Goal: Check status

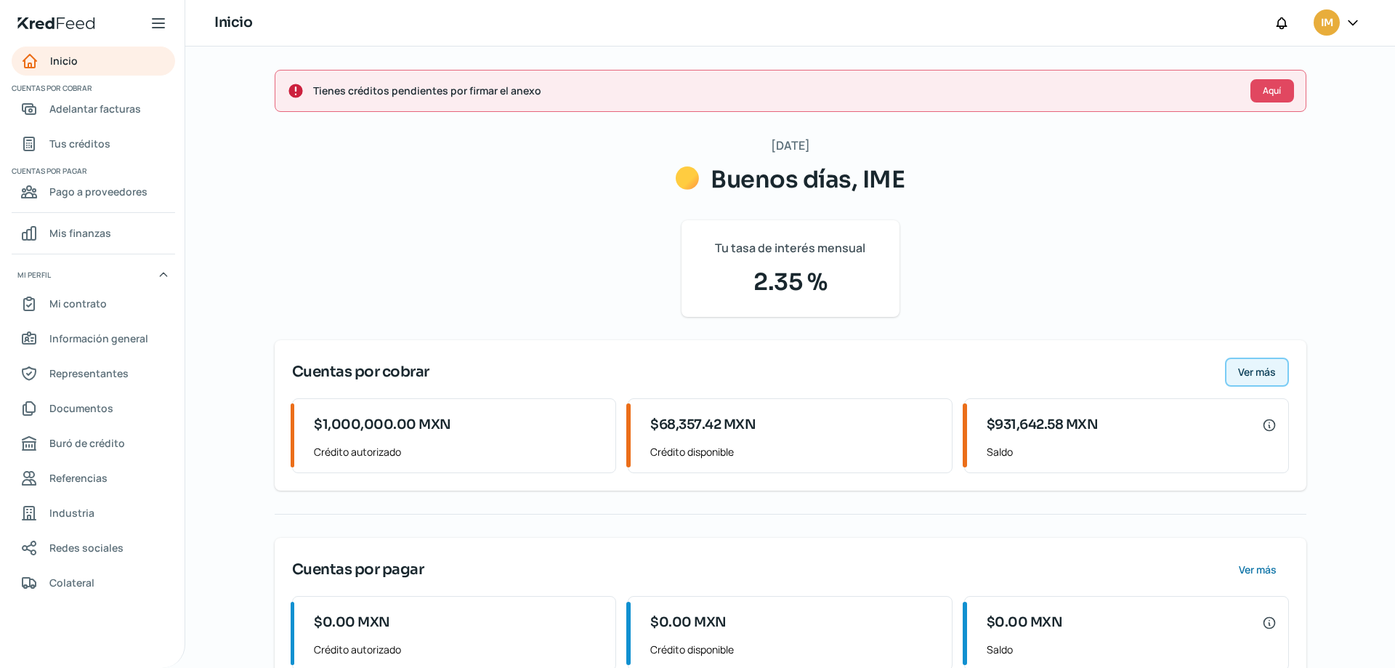
click at [1251, 367] on span "Ver más" at bounding box center [1257, 372] width 38 height 10
click at [1260, 376] on span "Ver más" at bounding box center [1257, 372] width 38 height 10
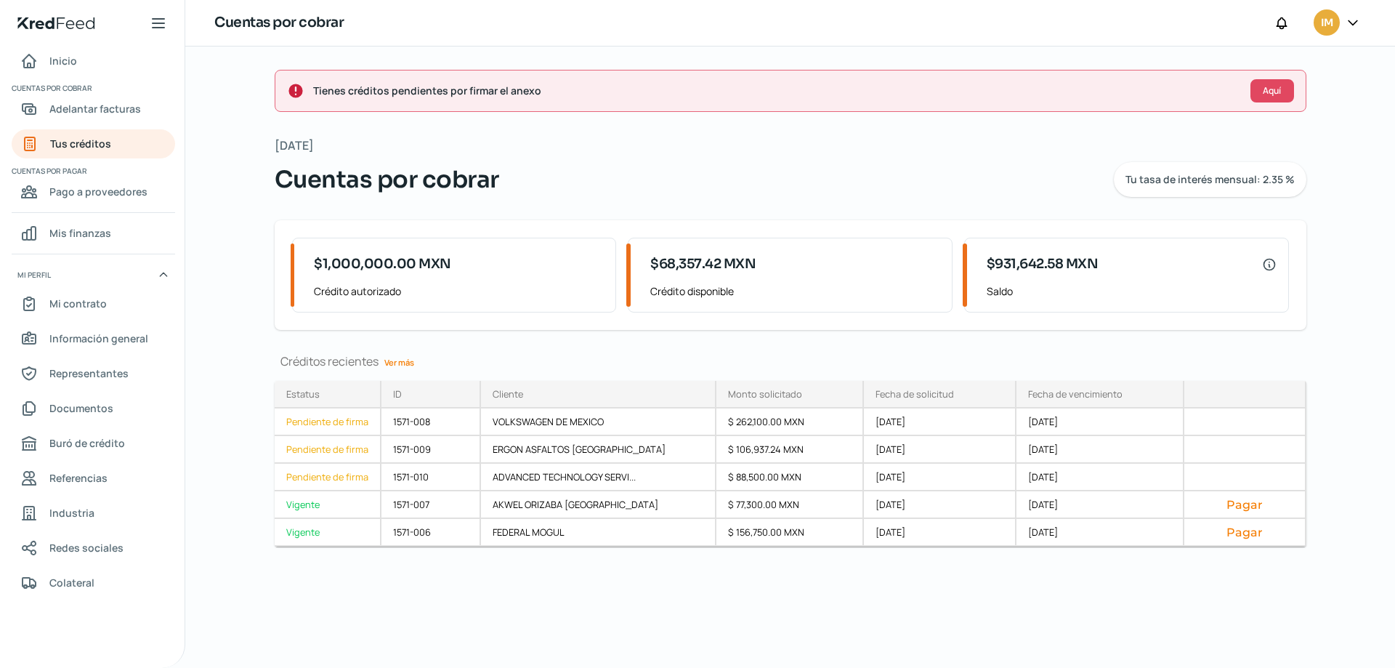
click at [413, 359] on link "Ver más" at bounding box center [399, 362] width 41 height 23
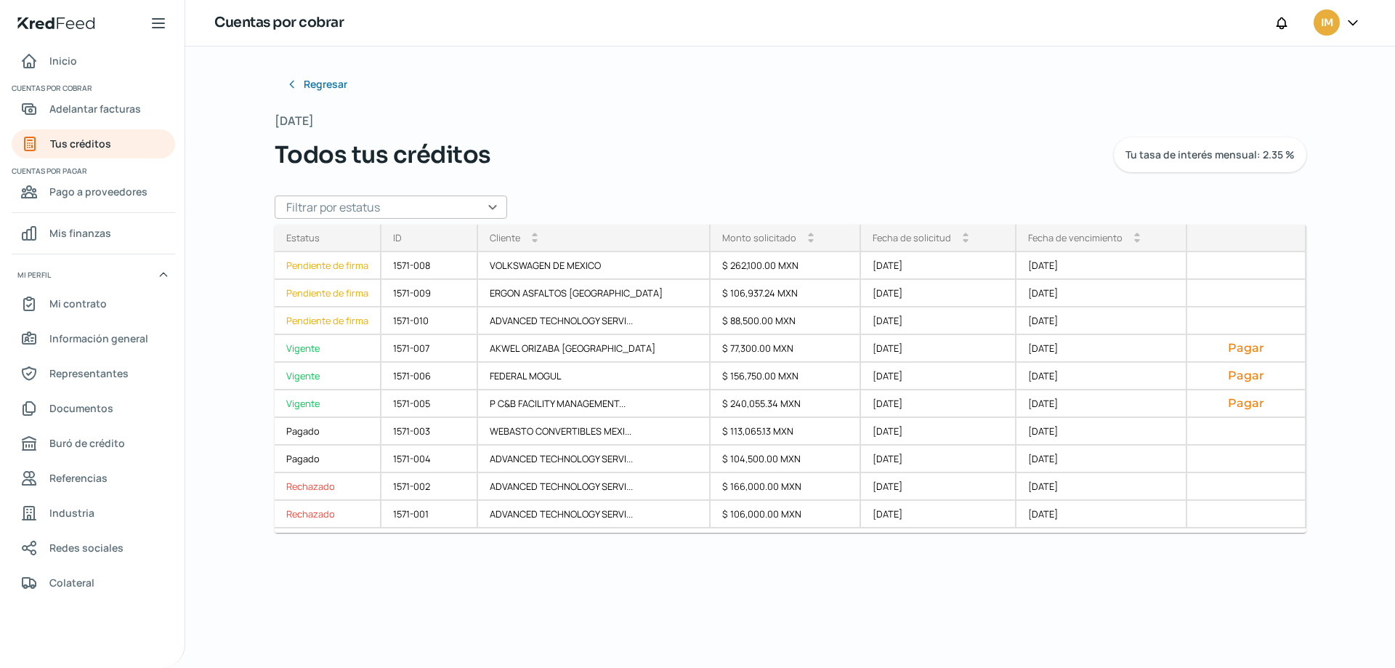
click at [496, 200] on input "text" at bounding box center [391, 206] width 233 height 23
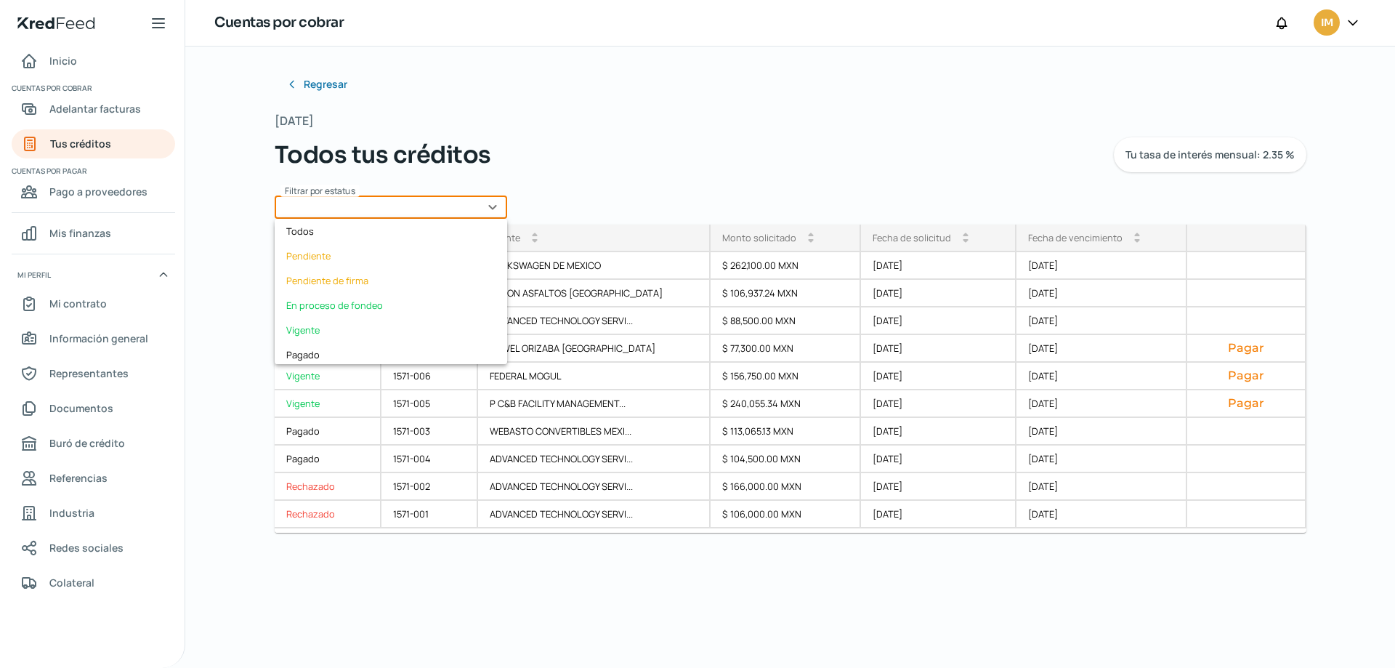
click at [496, 200] on input "text" at bounding box center [391, 206] width 233 height 23
click at [671, 145] on div "Todos tus créditos Tu tasa de interés mensual: 2.35 %" at bounding box center [791, 154] width 1032 height 35
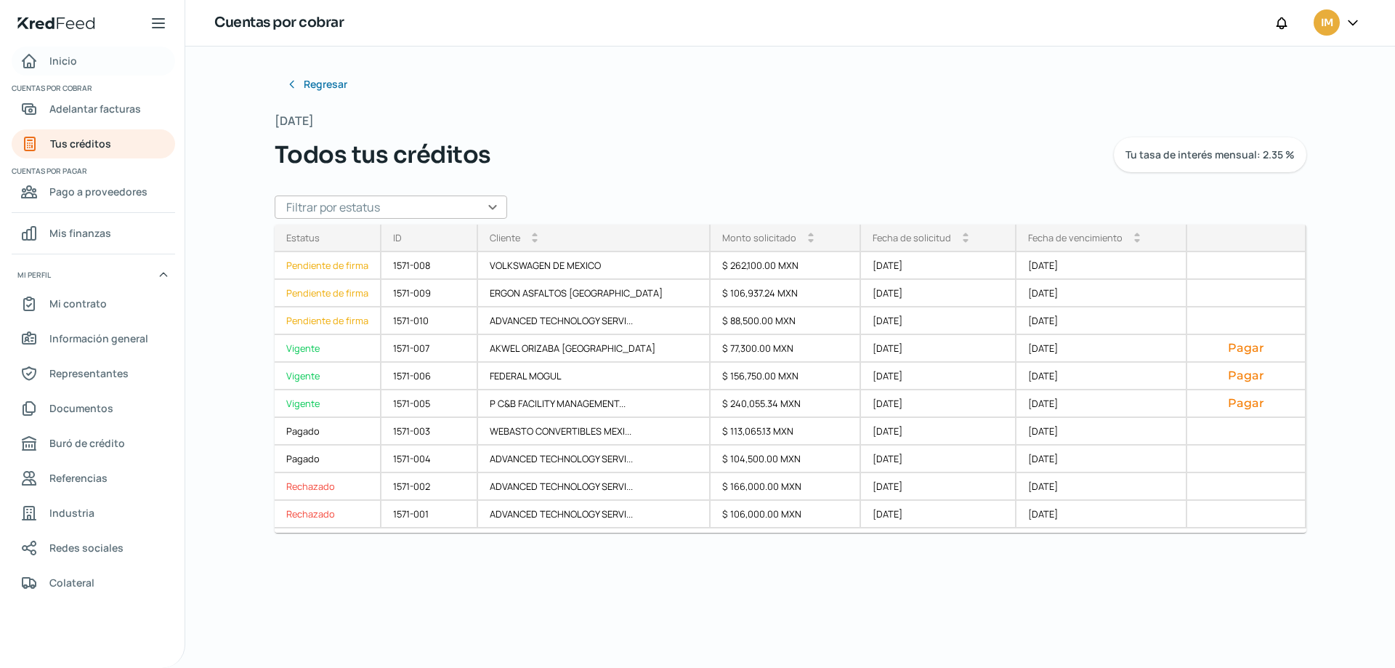
click at [80, 68] on link "Inicio" at bounding box center [94, 61] width 164 height 29
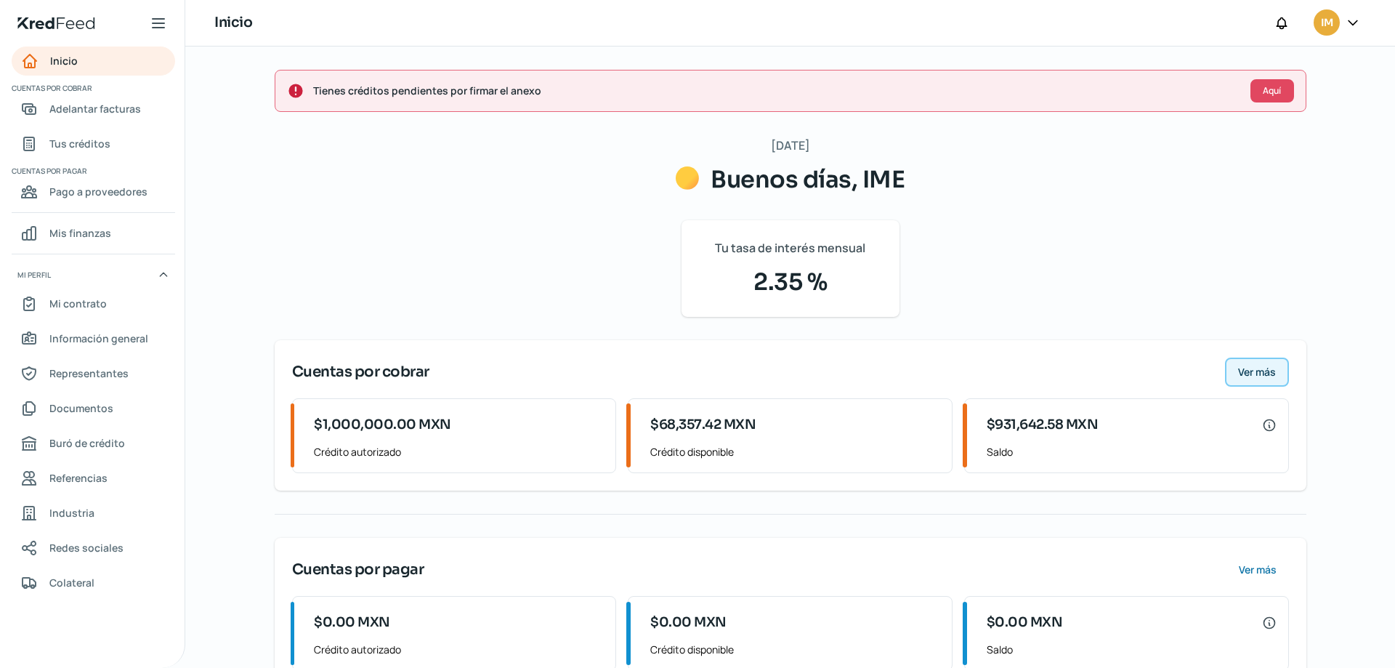
click at [1266, 374] on span "Ver más" at bounding box center [1257, 372] width 38 height 10
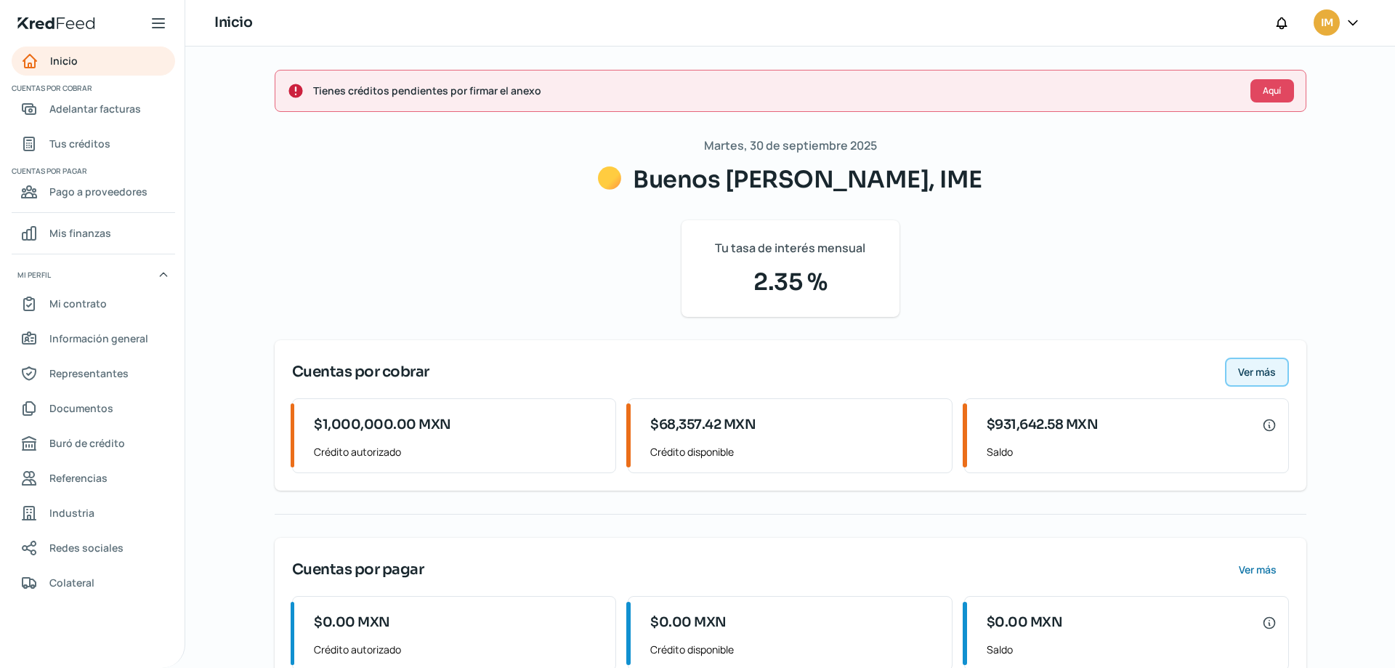
click at [1266, 367] on span "Ver más" at bounding box center [1257, 372] width 38 height 10
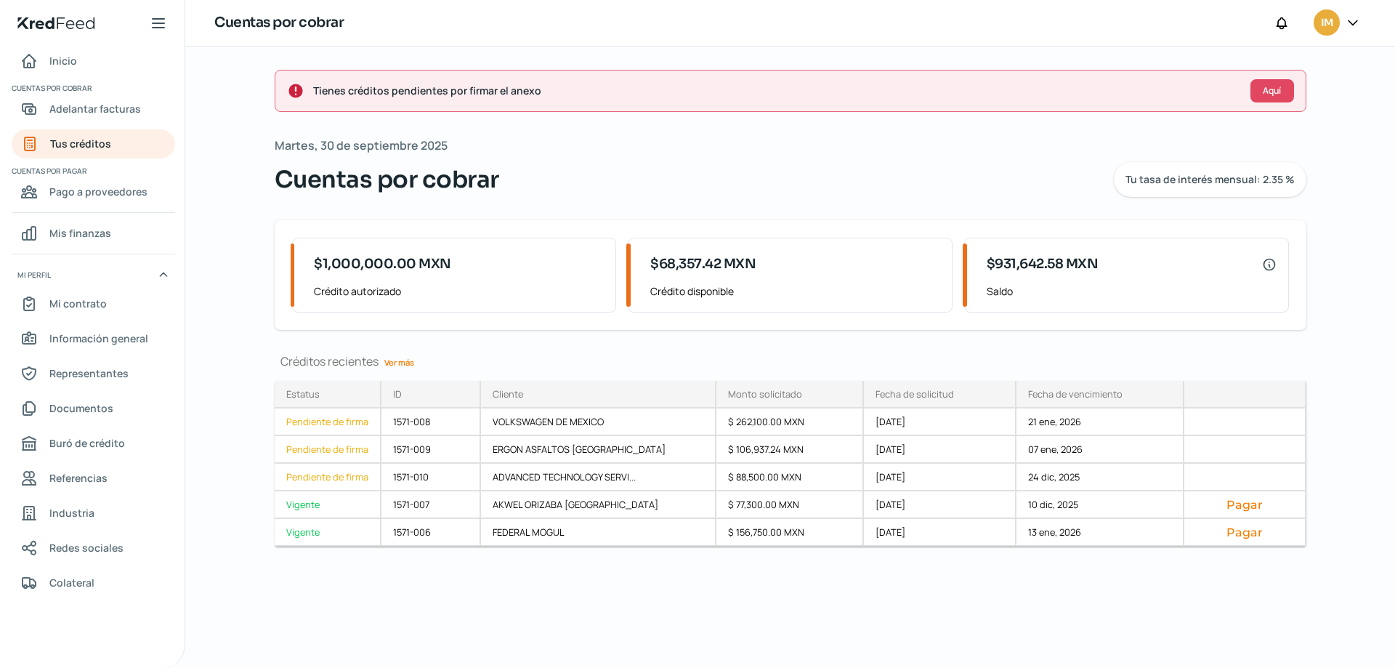
click at [401, 360] on link "Ver más" at bounding box center [399, 362] width 41 height 23
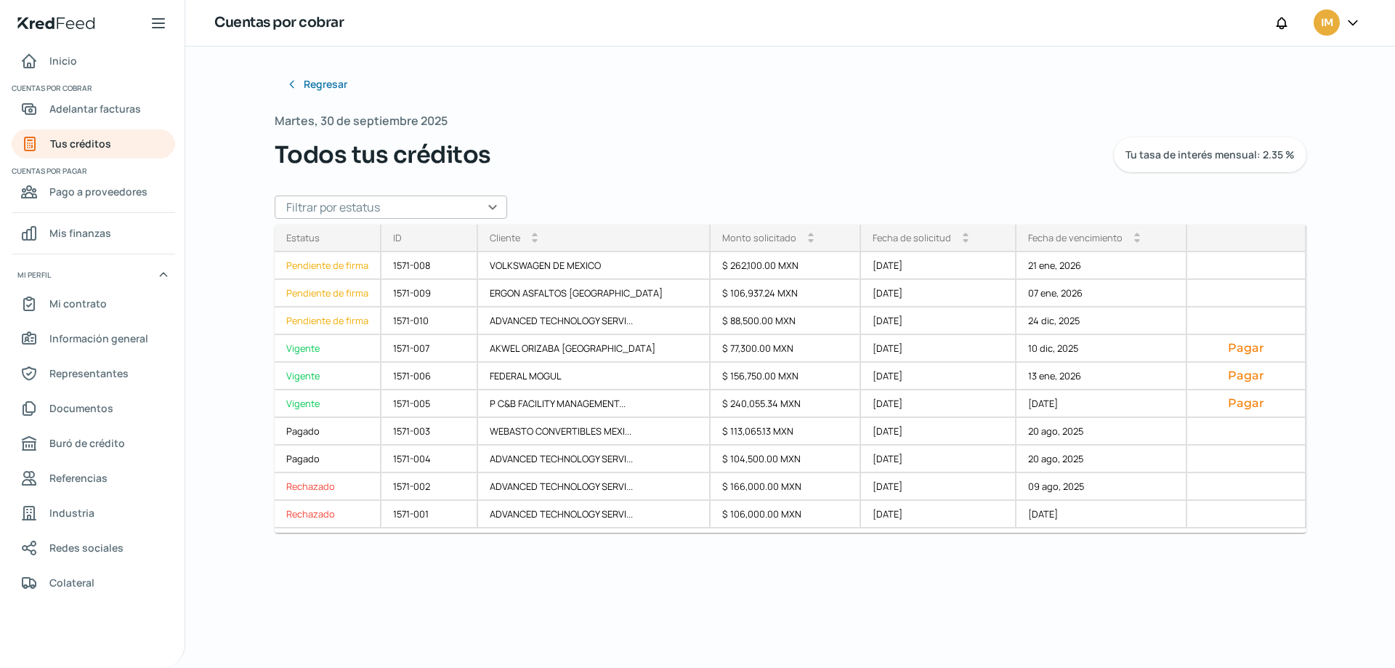
click at [486, 201] on input "text" at bounding box center [391, 206] width 233 height 23
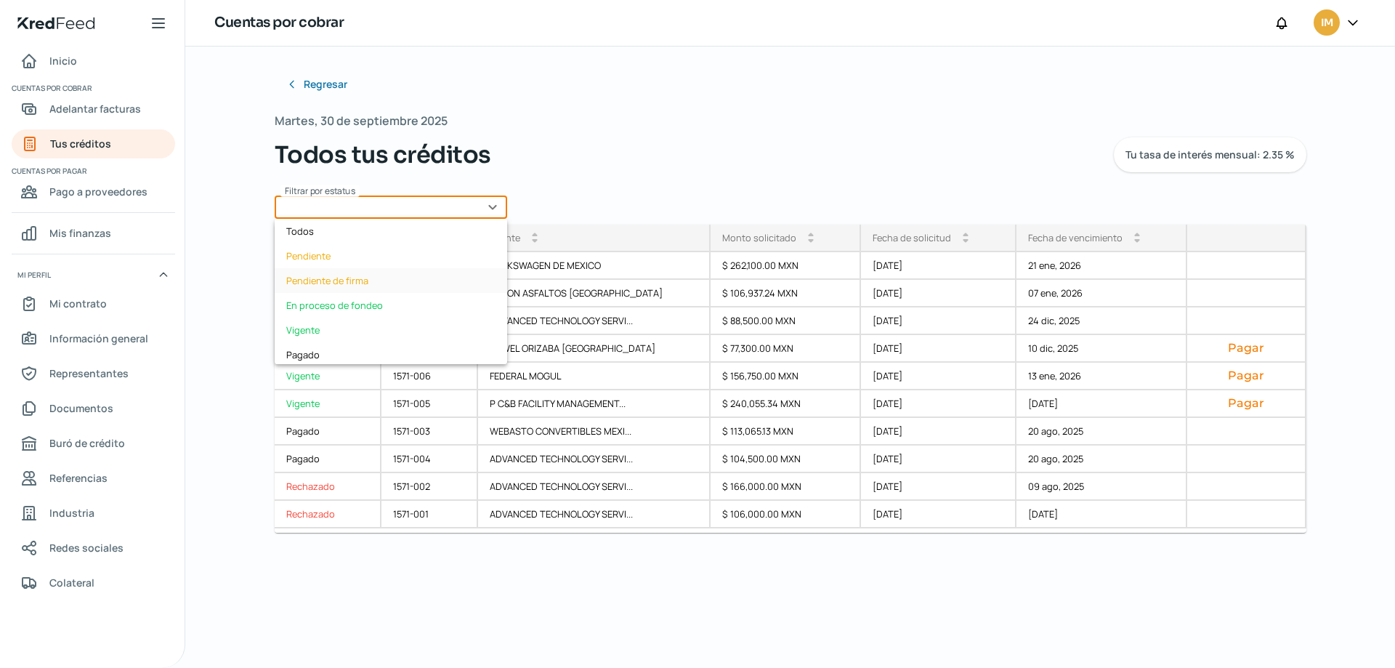
click at [415, 280] on div "Pendiente de firma" at bounding box center [391, 280] width 233 height 25
type input "Pendiente de firma"
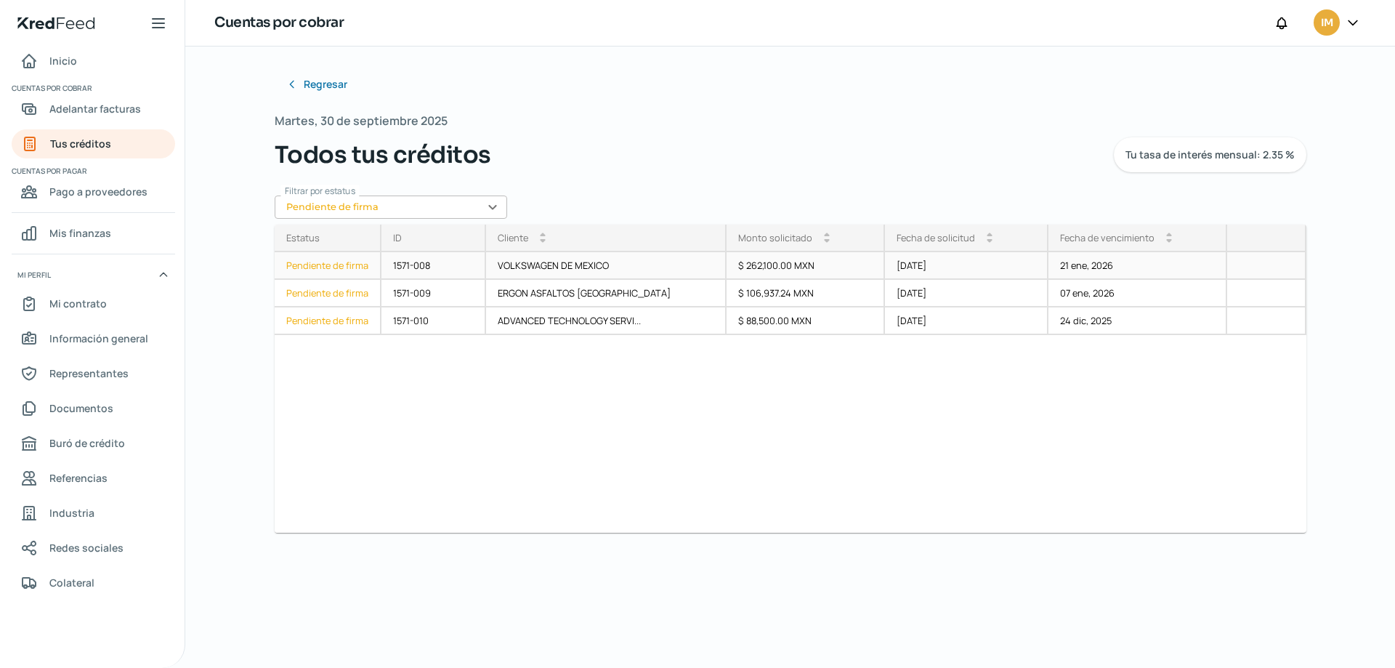
click at [795, 269] on div "$ 262,100.00 MXN" at bounding box center [806, 266] width 159 height 28
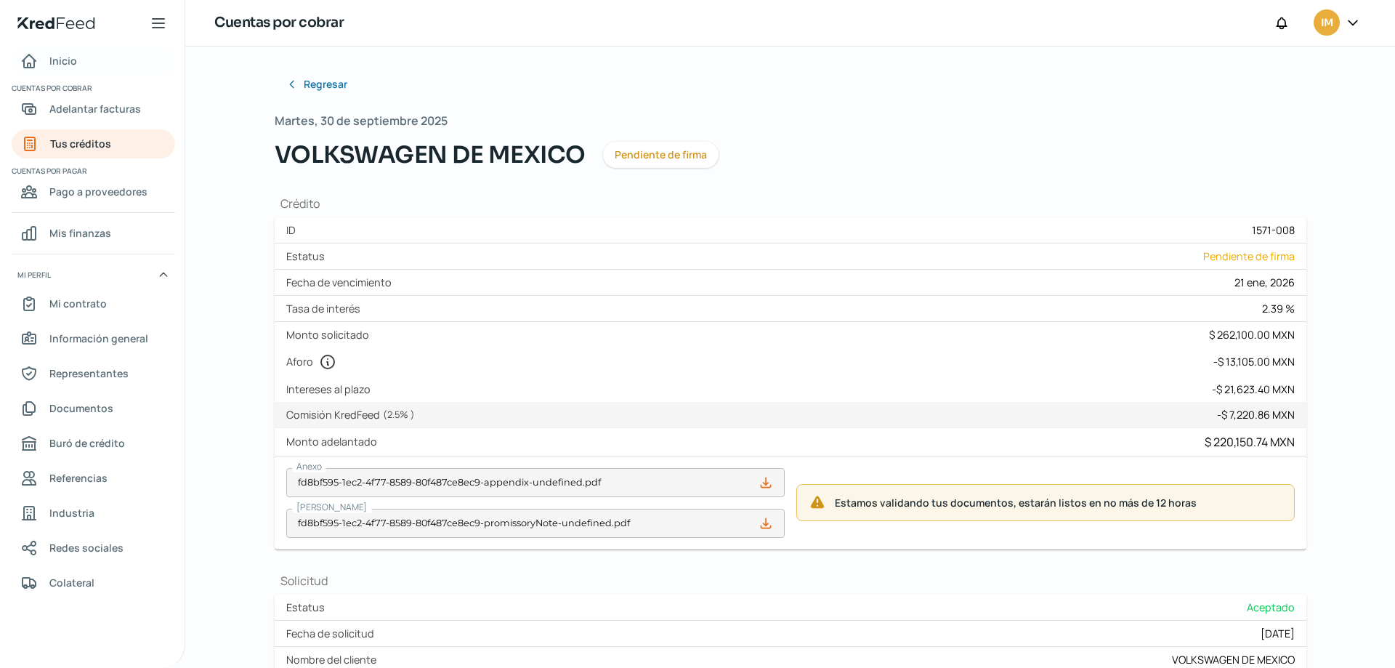
click at [76, 58] on link "Inicio" at bounding box center [94, 61] width 164 height 29
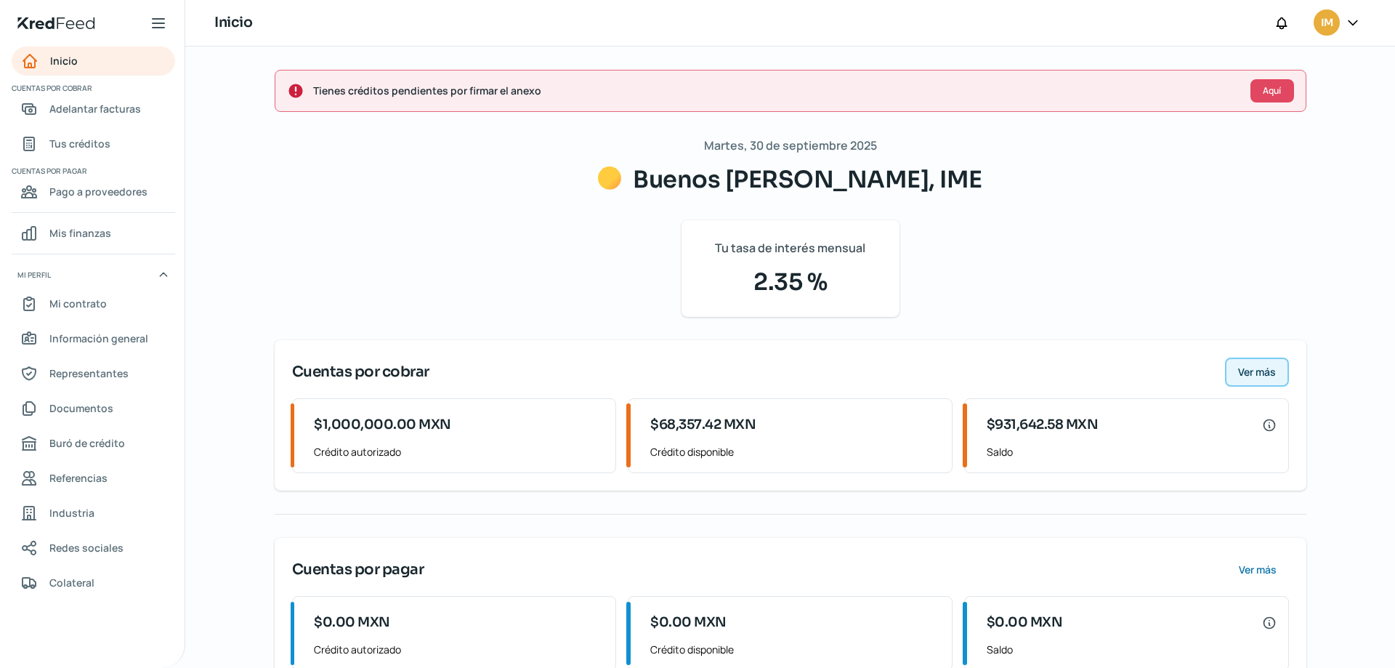
click at [1249, 374] on span "Ver más" at bounding box center [1257, 372] width 38 height 10
click at [1243, 370] on span "Ver más" at bounding box center [1257, 372] width 38 height 10
click at [1257, 377] on span "Ver más" at bounding box center [1257, 372] width 38 height 10
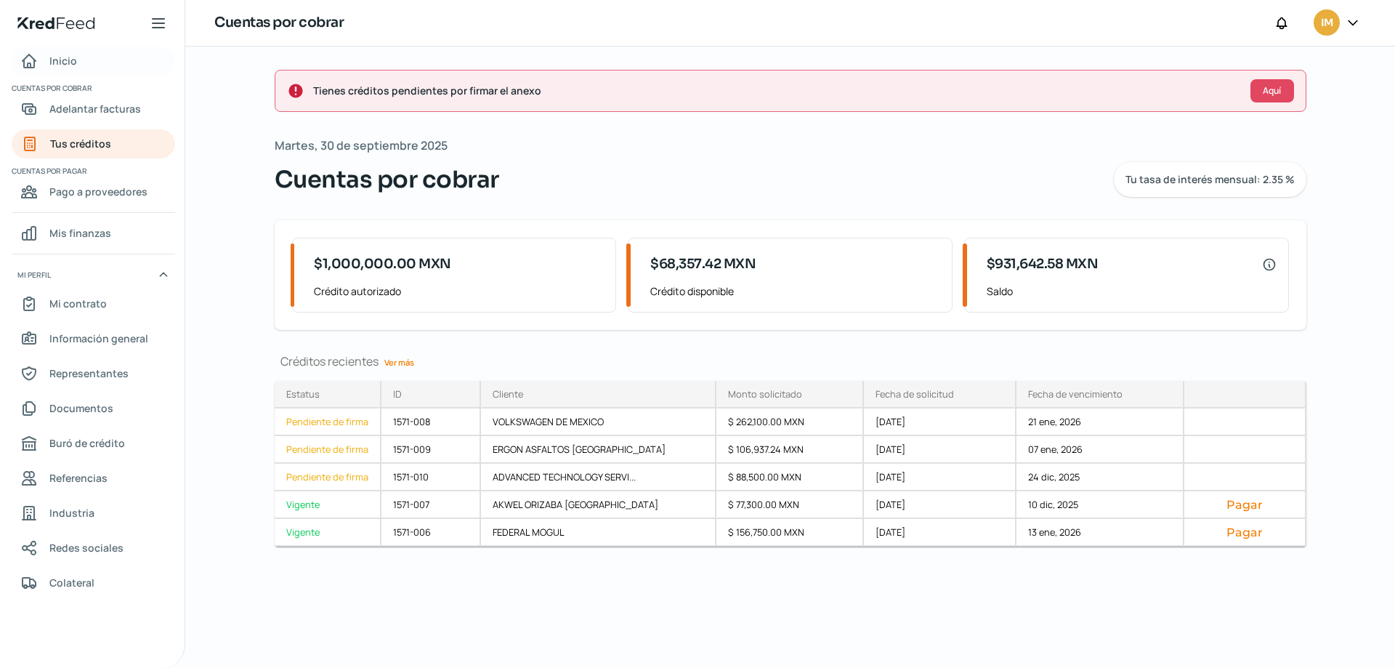
click at [72, 55] on span "Inicio" at bounding box center [63, 61] width 28 height 18
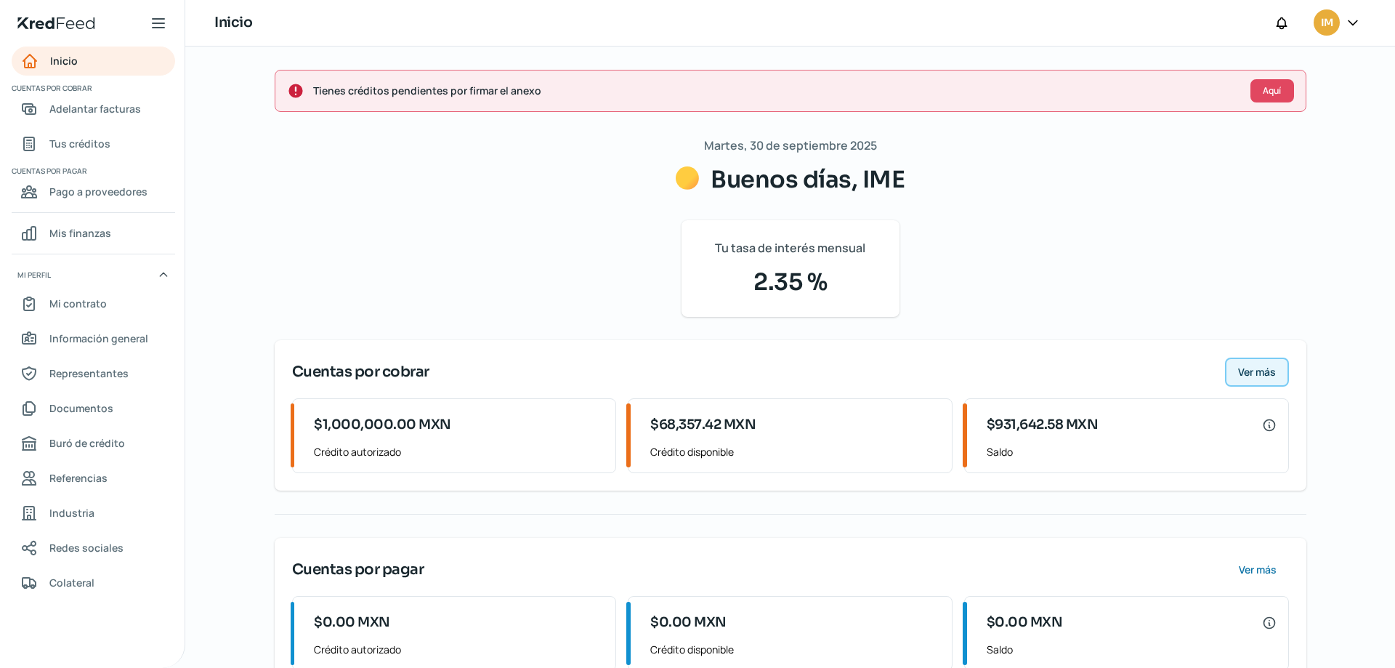
click at [1261, 369] on span "Ver más" at bounding box center [1257, 372] width 38 height 10
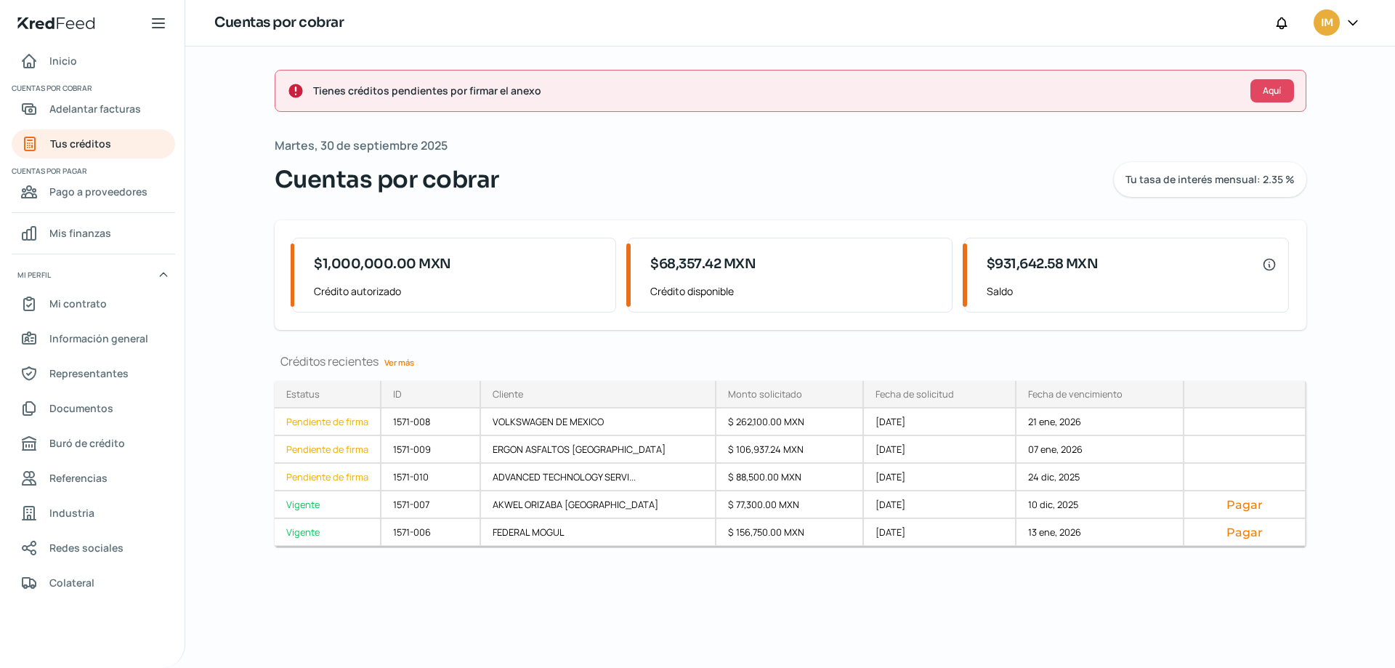
click at [399, 362] on link "Ver más" at bounding box center [399, 362] width 41 height 23
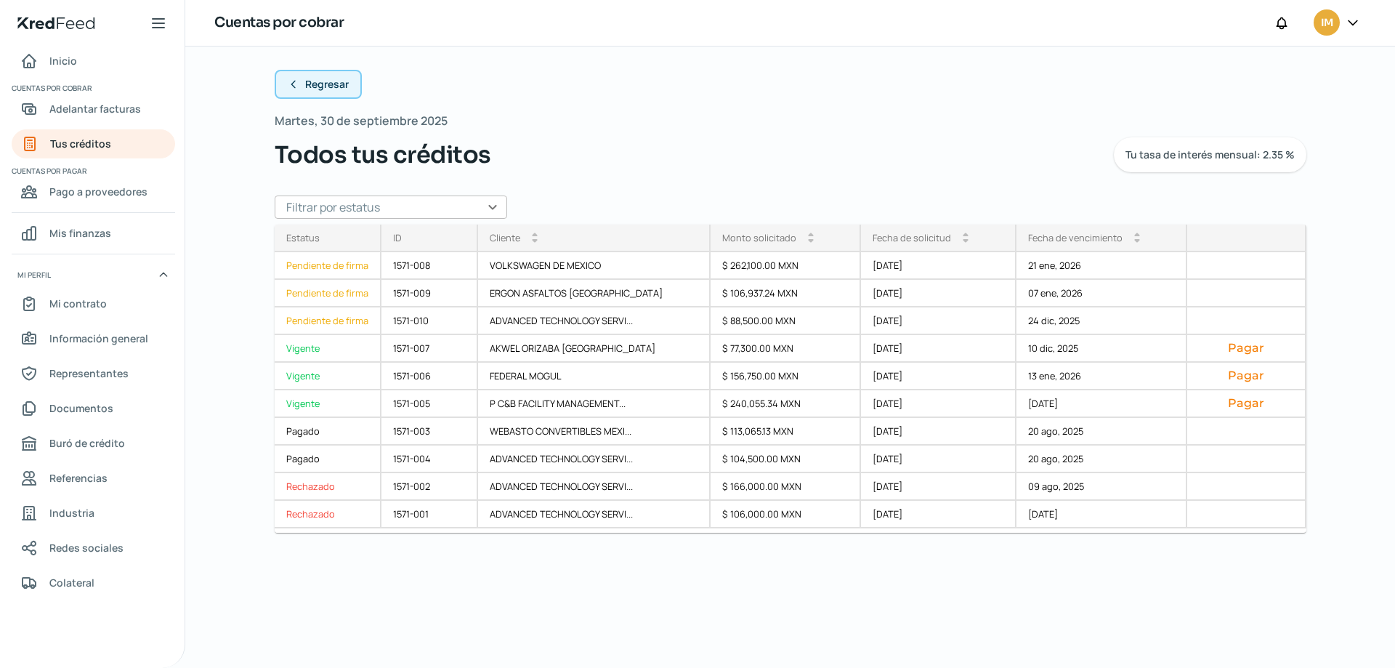
click at [331, 81] on span "Regresar" at bounding box center [327, 84] width 44 height 10
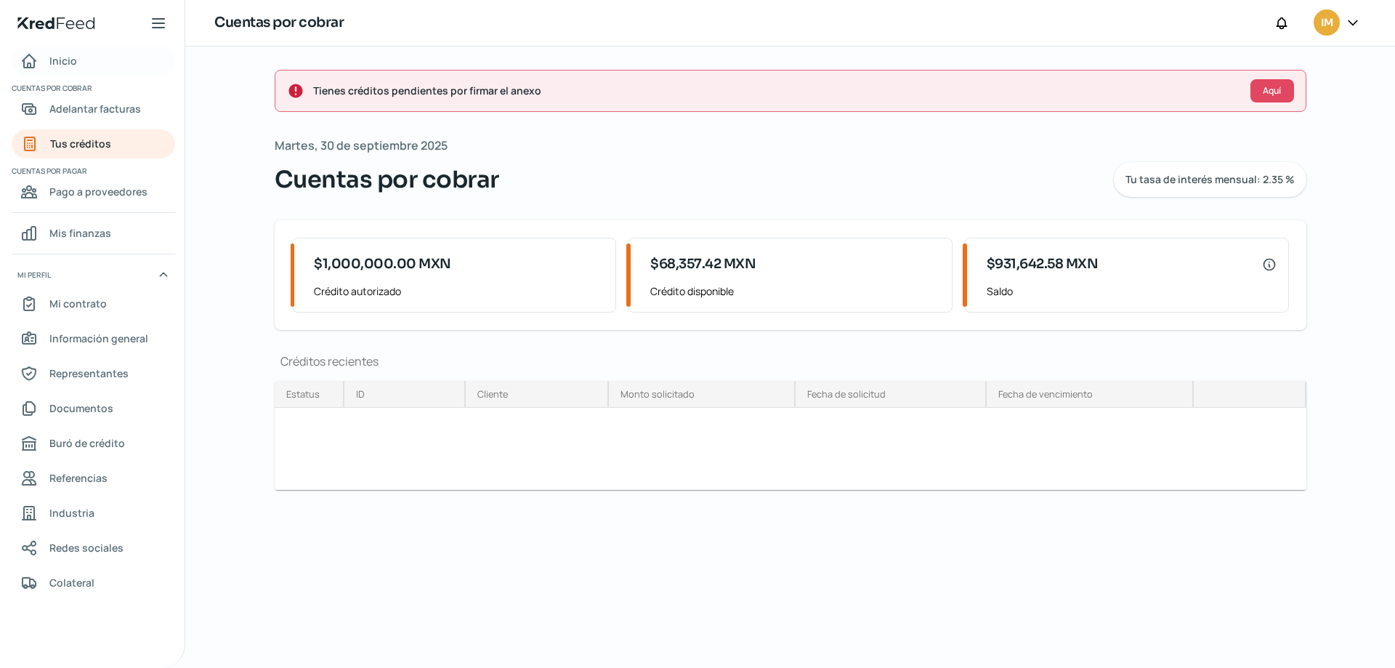
click at [78, 61] on link "Inicio" at bounding box center [94, 61] width 164 height 29
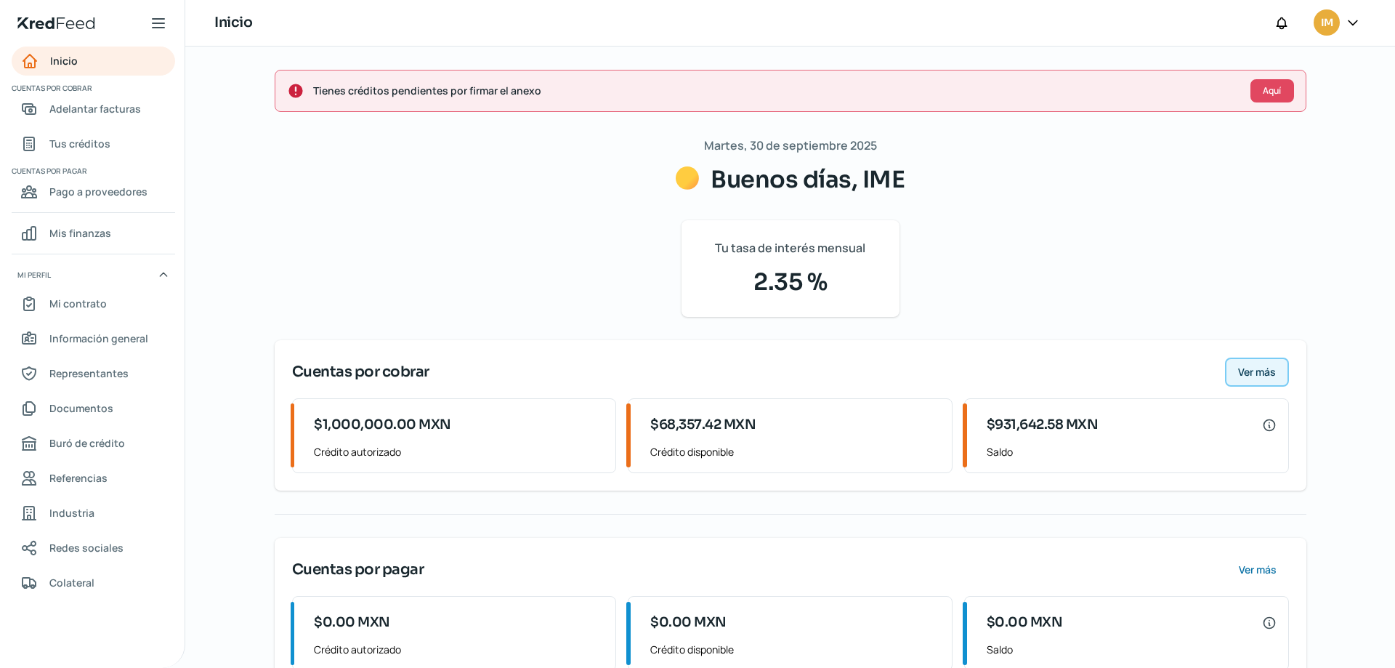
click at [1279, 367] on button "Ver más" at bounding box center [1257, 372] width 64 height 29
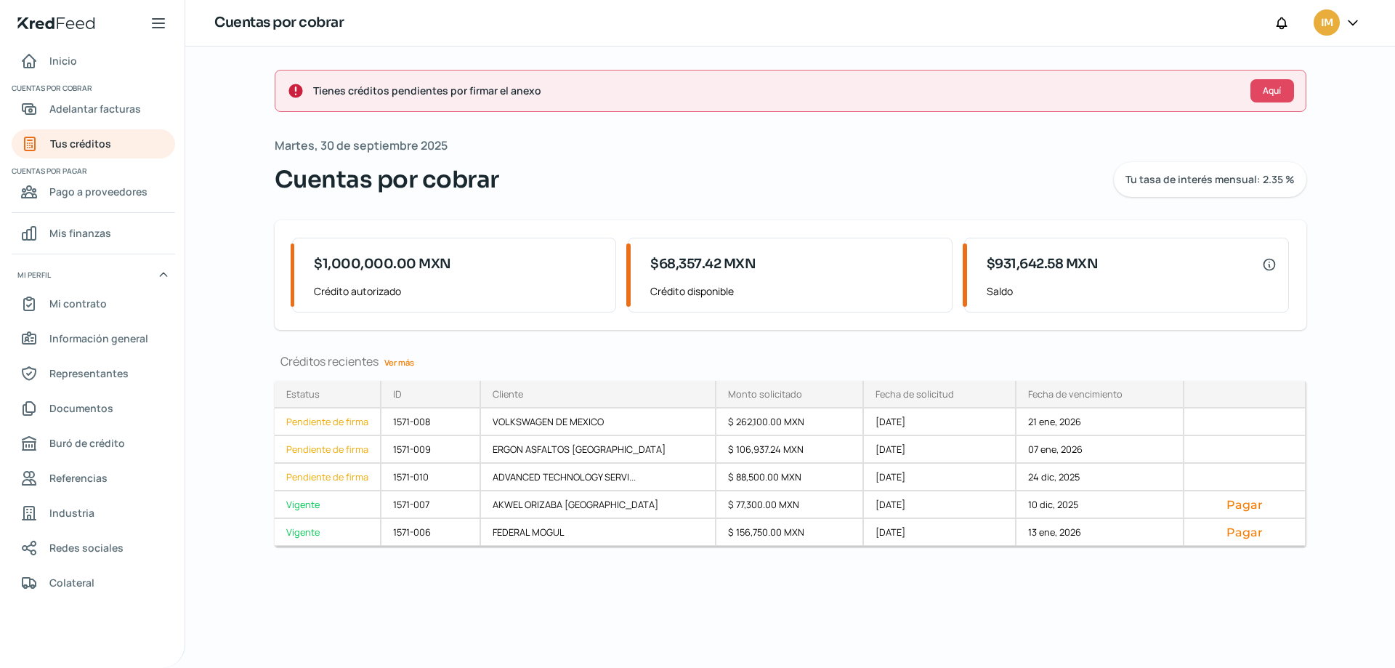
click at [409, 361] on link "Ver más" at bounding box center [399, 362] width 41 height 23
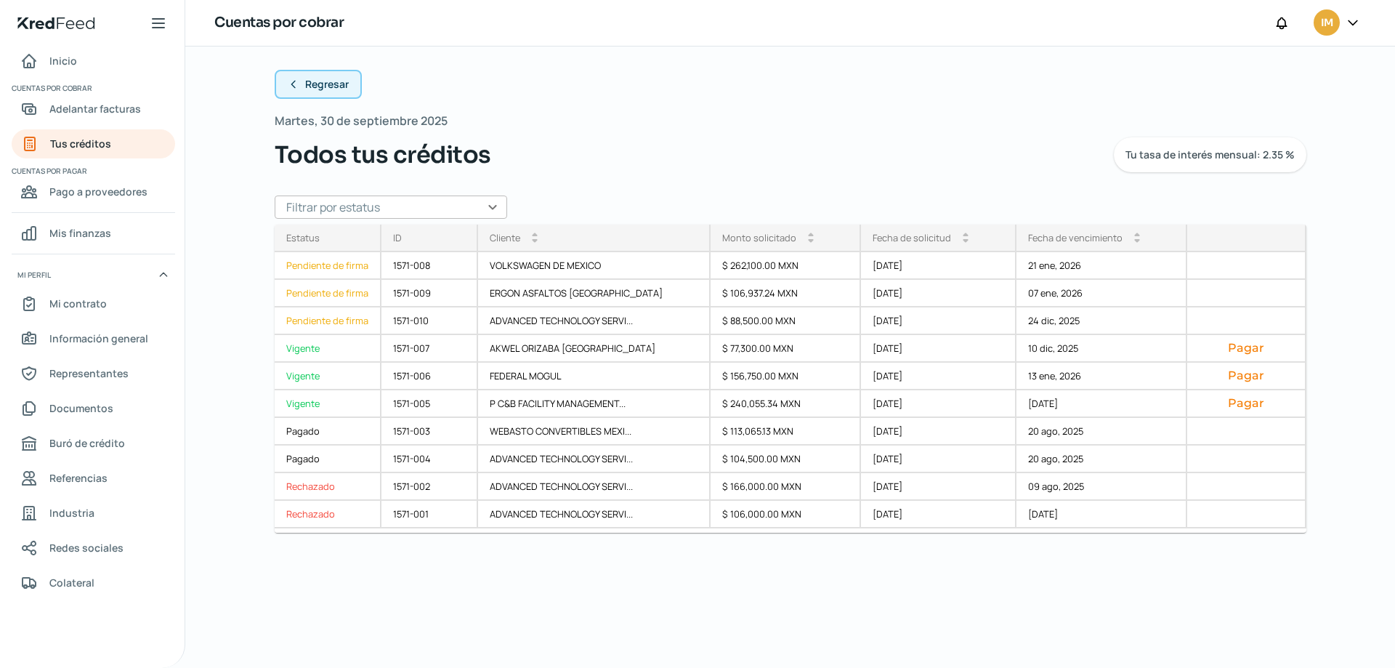
click at [305, 85] on span "Regresar" at bounding box center [327, 84] width 44 height 10
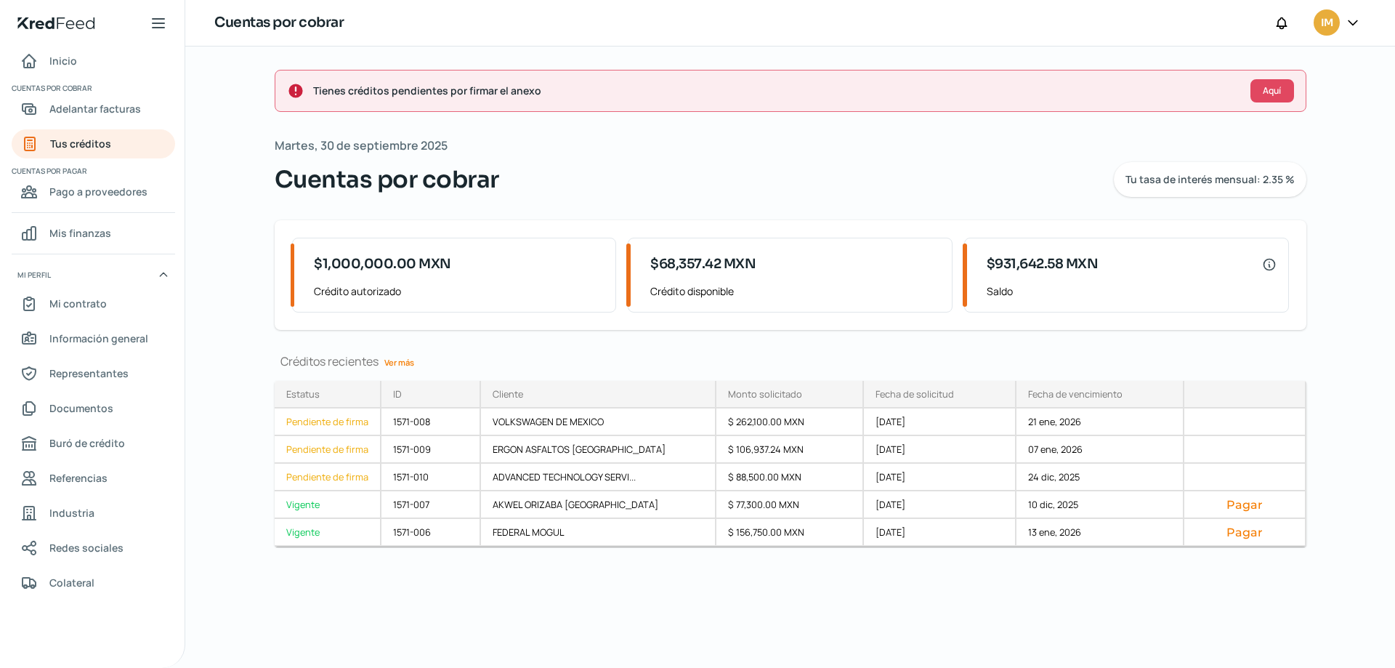
click at [78, 55] on link "Inicio" at bounding box center [94, 61] width 164 height 29
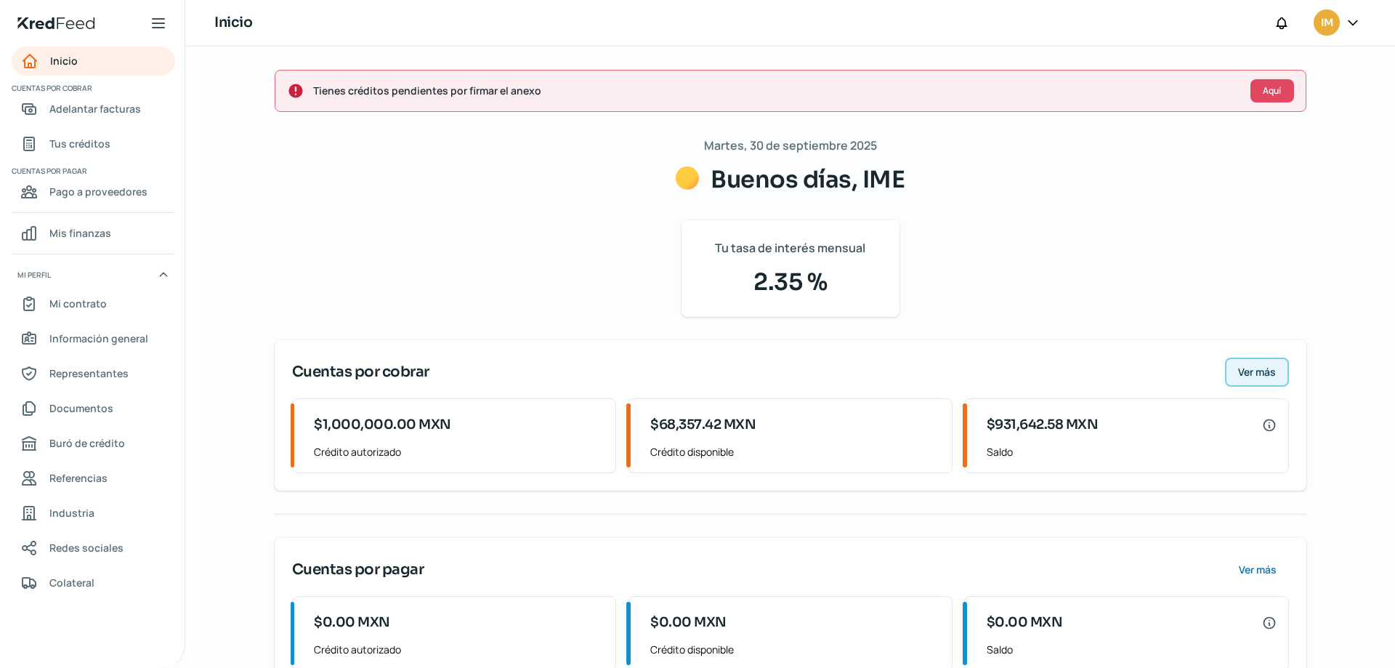
click at [1273, 374] on button "Ver más" at bounding box center [1257, 372] width 64 height 29
click at [1268, 373] on span "Ver más" at bounding box center [1257, 372] width 38 height 10
click at [1266, 373] on span "Ver más" at bounding box center [1257, 372] width 38 height 10
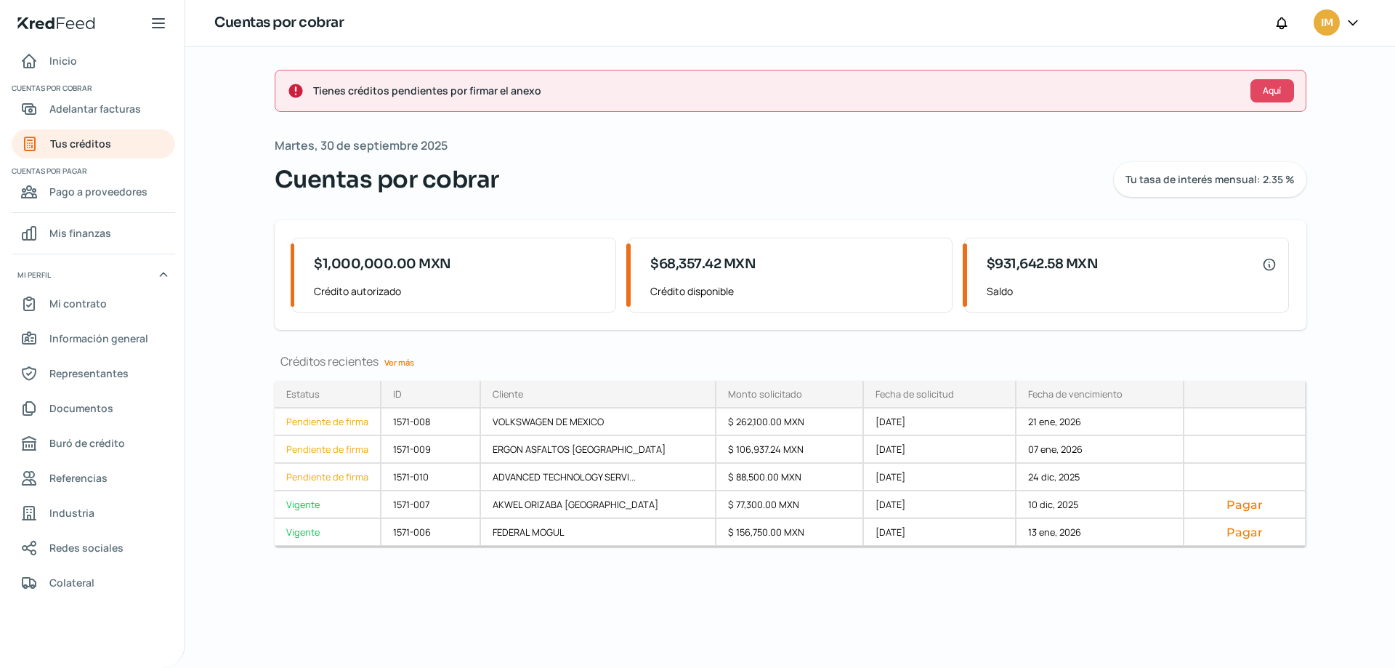
click at [408, 366] on link "Ver más" at bounding box center [399, 362] width 41 height 23
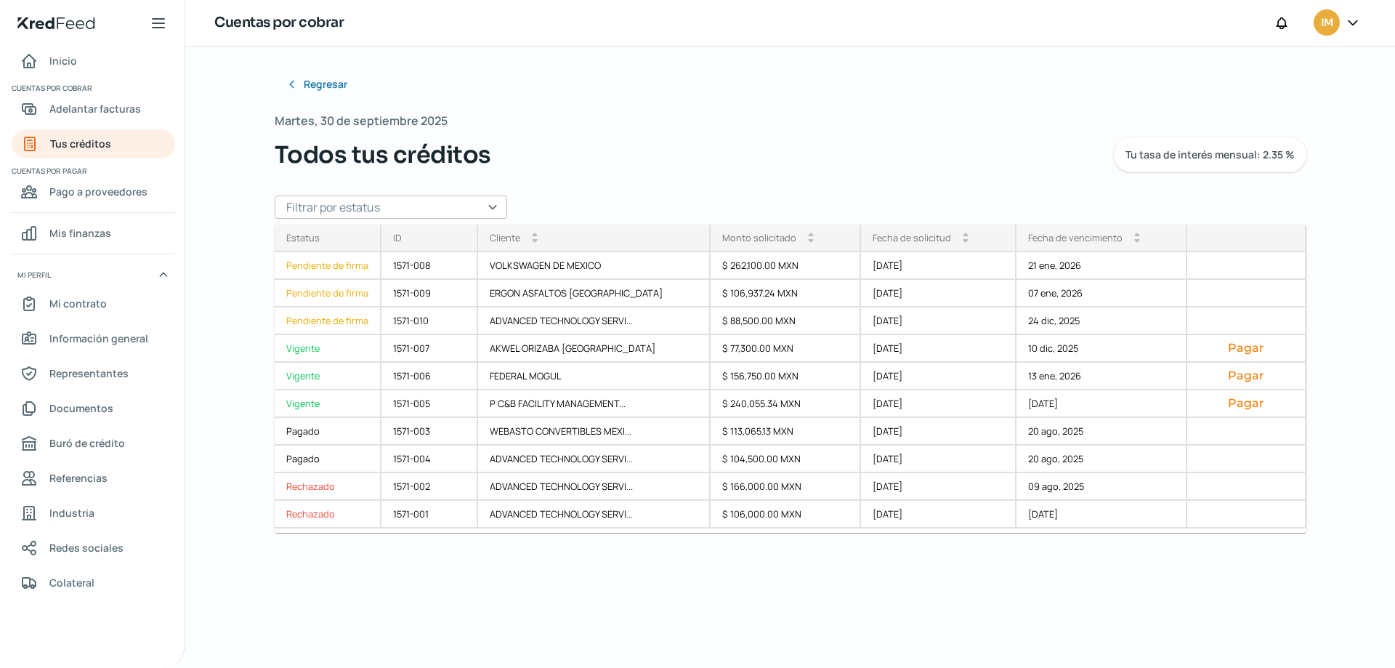
click at [472, 201] on input "text" at bounding box center [391, 206] width 233 height 23
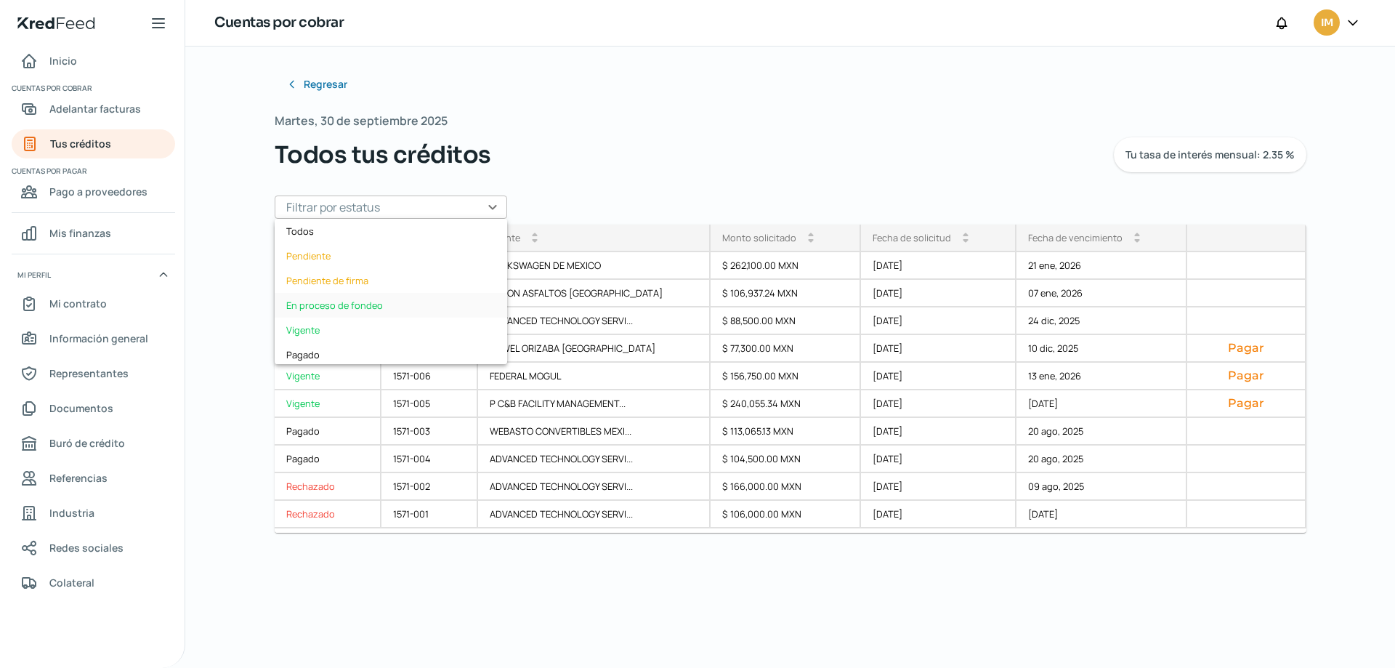
click at [324, 307] on div "En proceso de fondeo" at bounding box center [391, 305] width 233 height 25
type input "En proceso de fondeo"
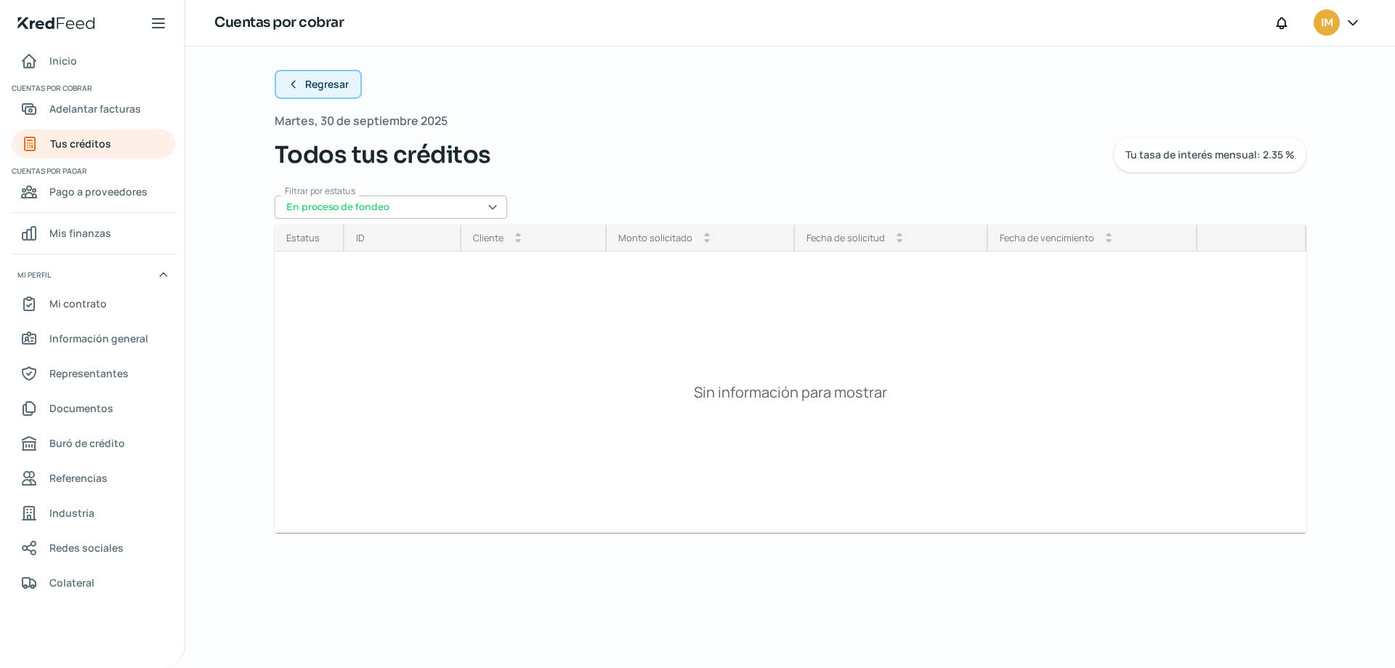
click at [331, 86] on span "Regresar" at bounding box center [327, 84] width 44 height 10
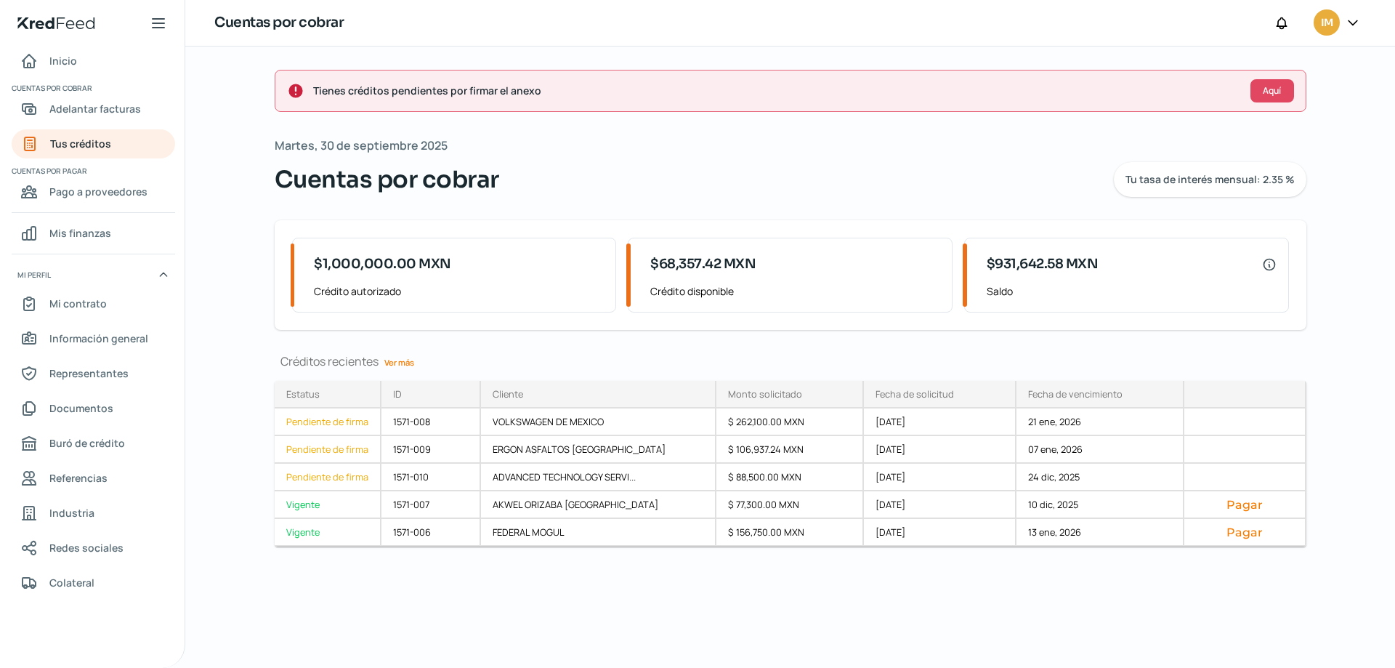
click at [401, 363] on link "Ver más" at bounding box center [399, 362] width 41 height 23
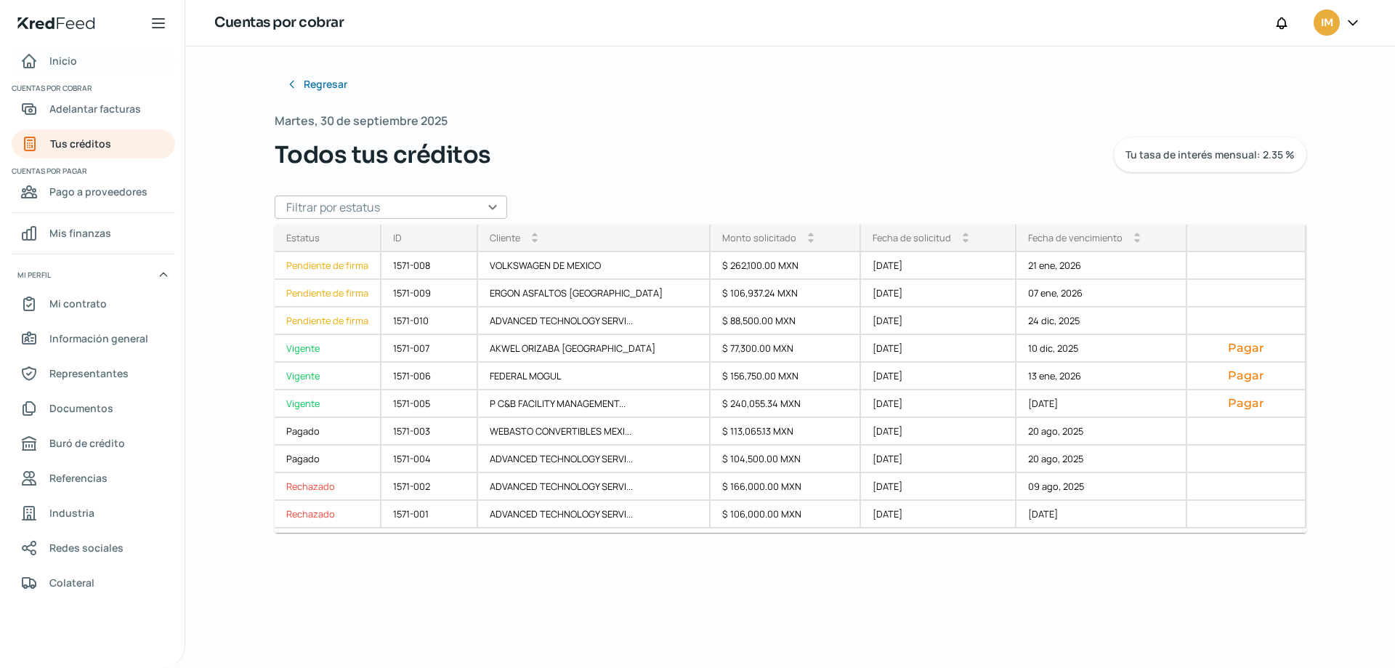
click at [67, 54] on span "Inicio" at bounding box center [63, 61] width 28 height 18
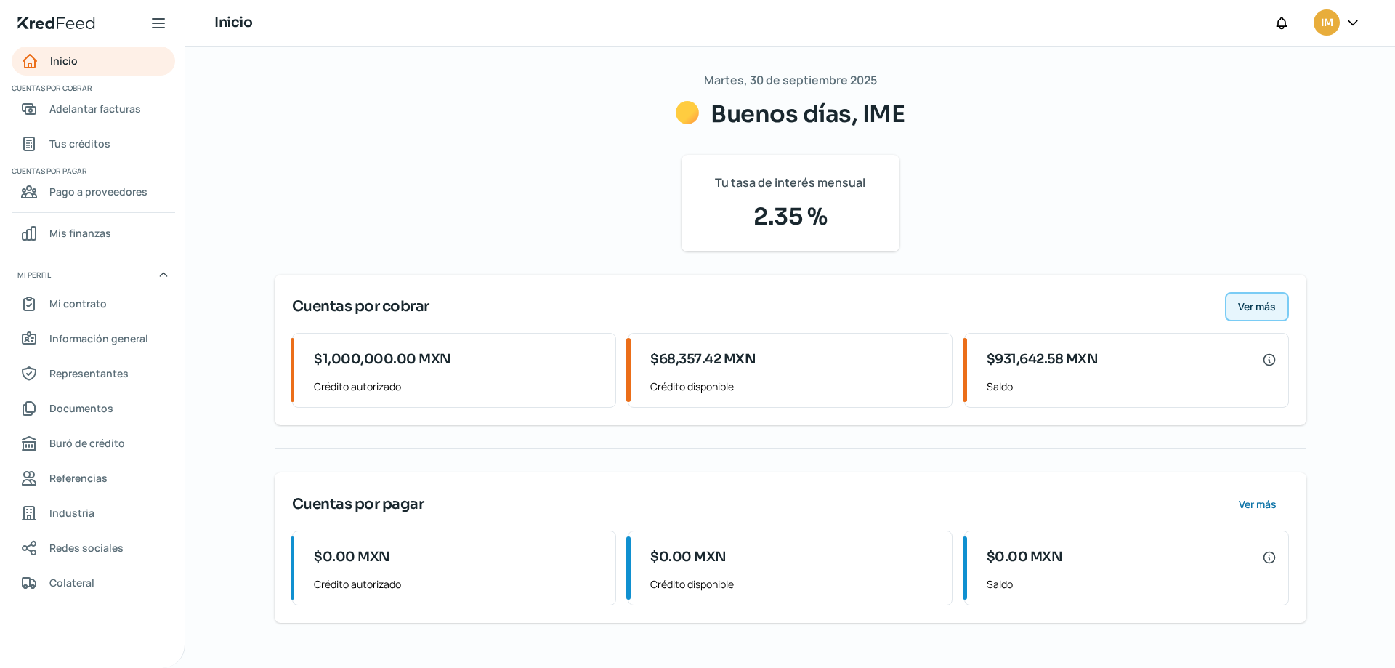
click at [1259, 304] on span "Ver más" at bounding box center [1257, 307] width 38 height 10
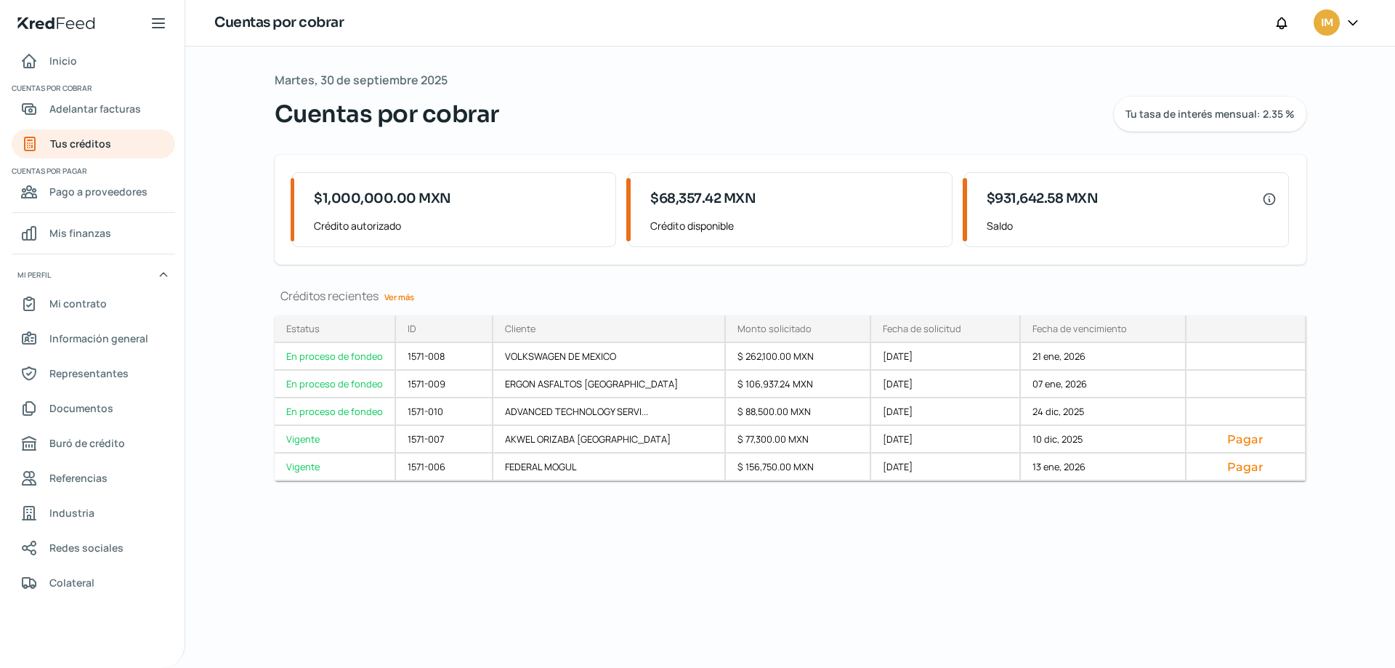
click at [397, 296] on link "Ver más" at bounding box center [399, 297] width 41 height 23
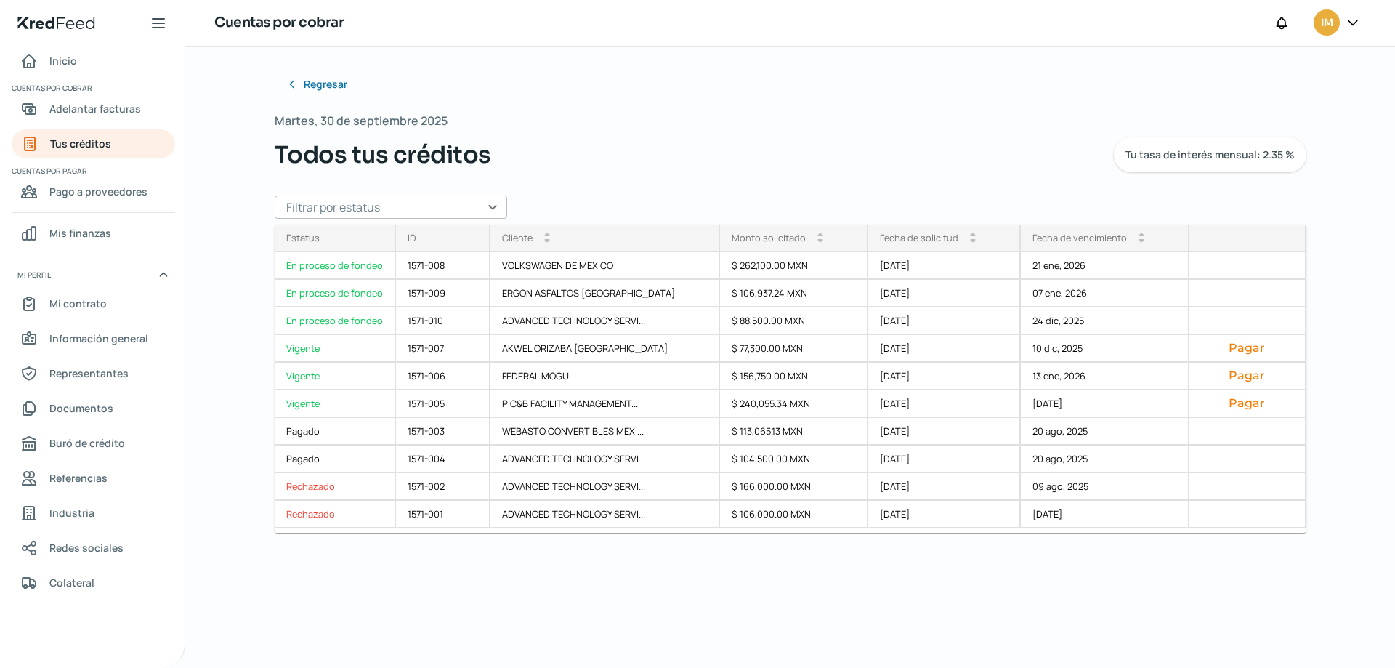
click at [493, 206] on input "text" at bounding box center [391, 206] width 233 height 23
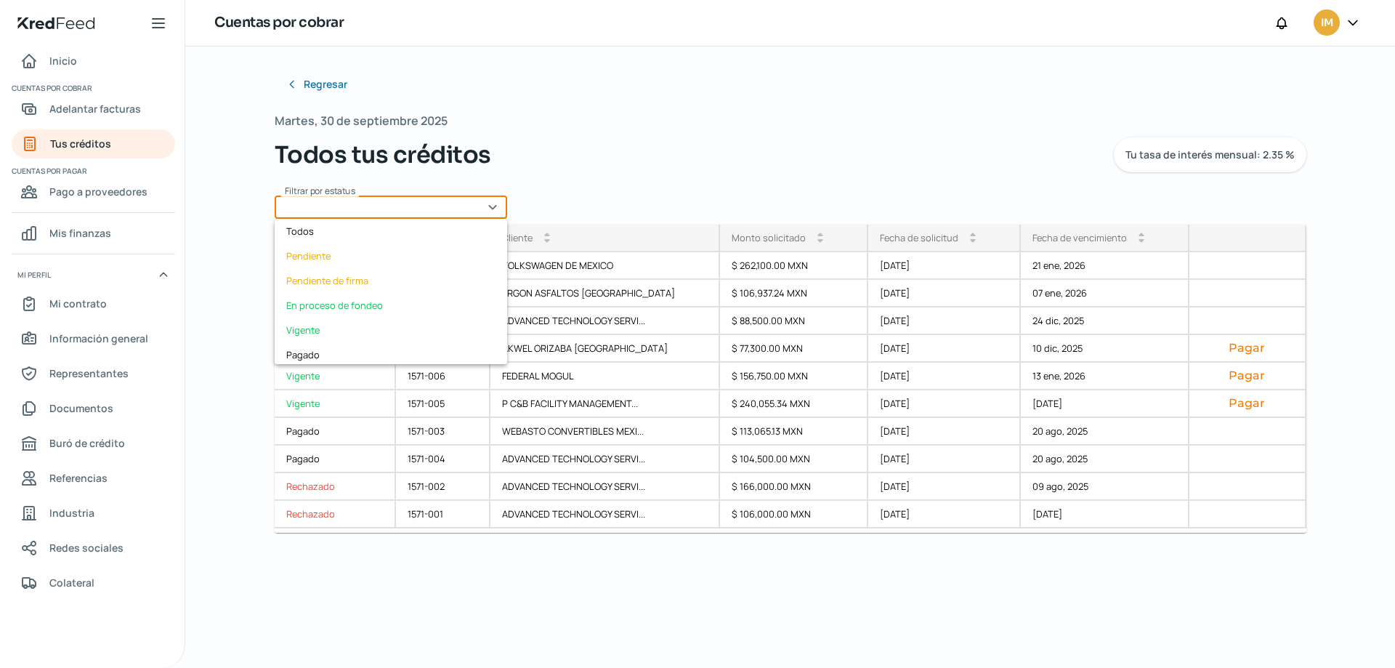
click at [493, 206] on input "text" at bounding box center [391, 206] width 233 height 23
click at [493, 205] on input "text" at bounding box center [391, 206] width 233 height 23
click at [434, 207] on input "text" at bounding box center [391, 206] width 233 height 23
click at [304, 83] on button "Regresar" at bounding box center [318, 84] width 87 height 29
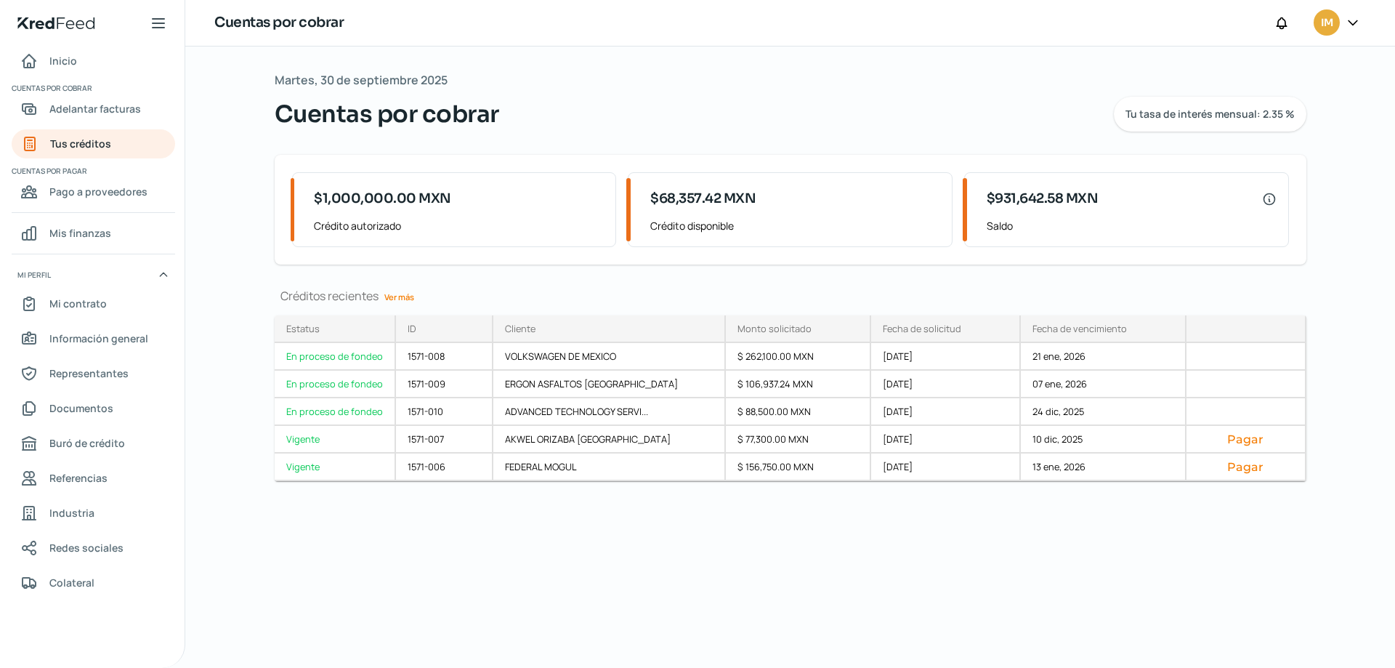
click at [398, 293] on link "Ver más" at bounding box center [399, 297] width 41 height 23
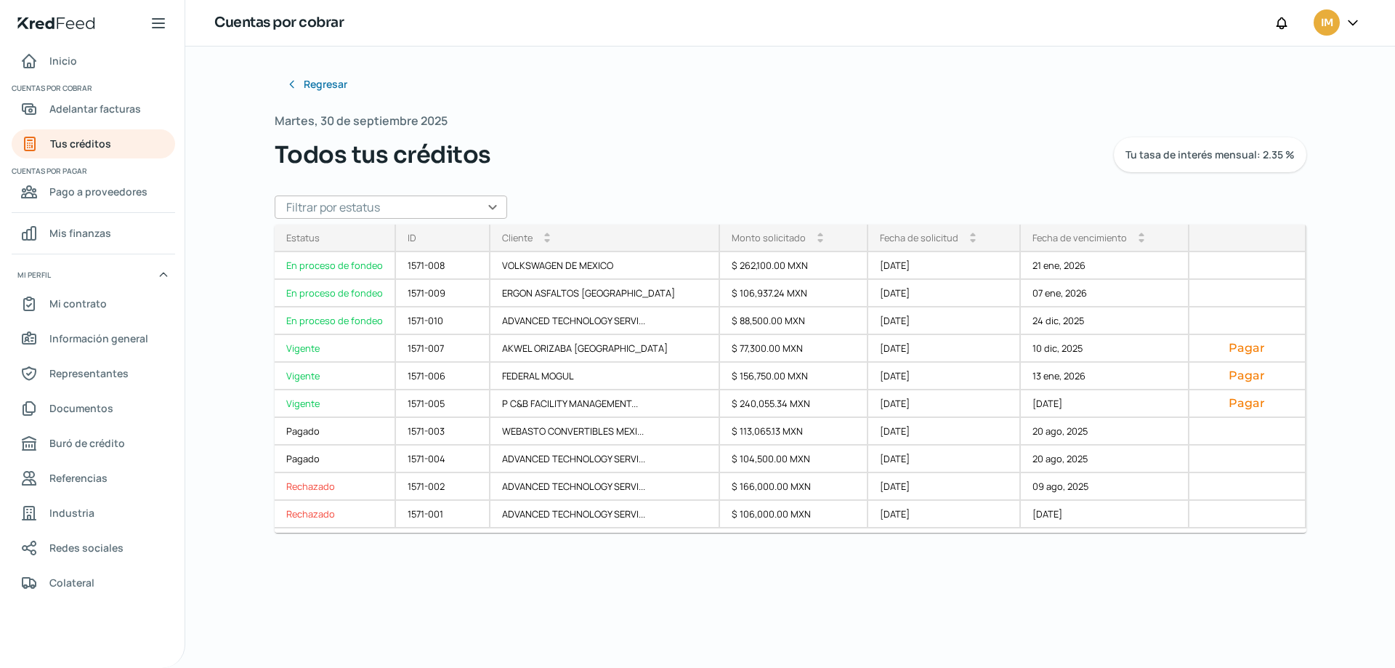
click at [508, 196] on div "Regresar Martes, 30 de septiembre 2025 Todos tus créditos Tu tasa de interés me…" at bounding box center [791, 313] width 1032 height 486
click at [496, 202] on input "text" at bounding box center [391, 206] width 233 height 23
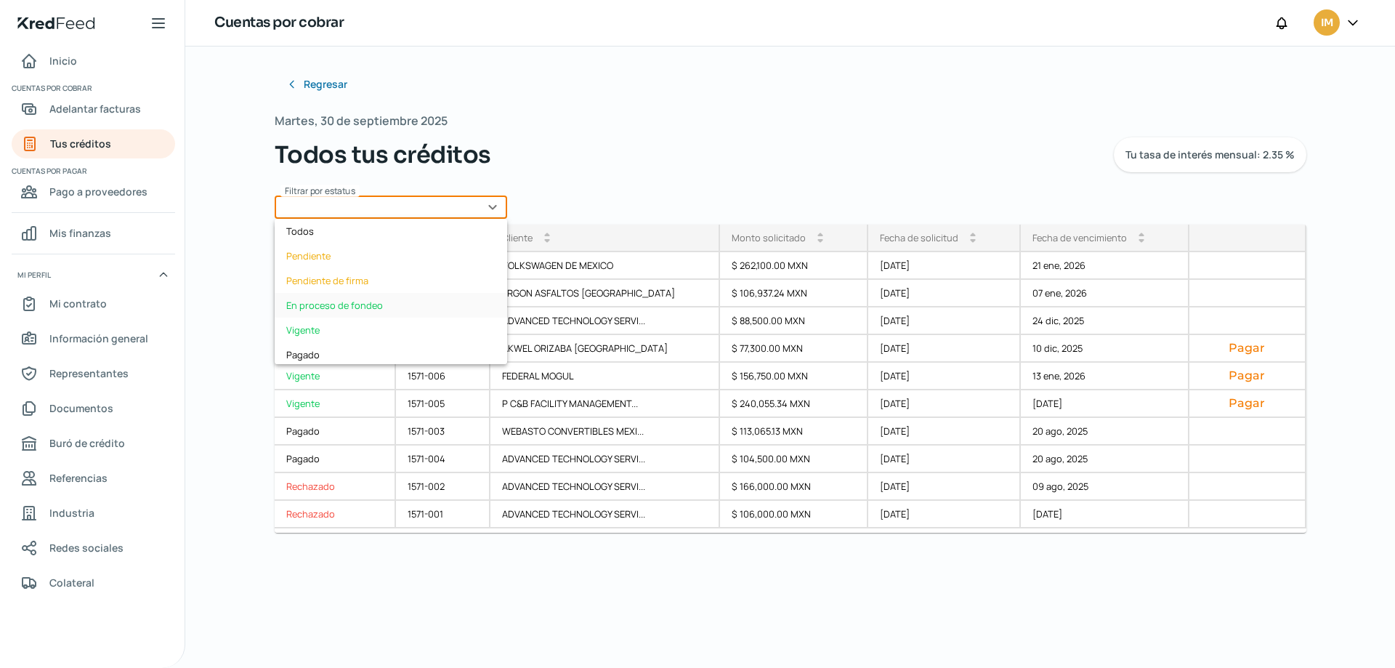
click at [368, 303] on div "En proceso de fondeo" at bounding box center [391, 305] width 233 height 25
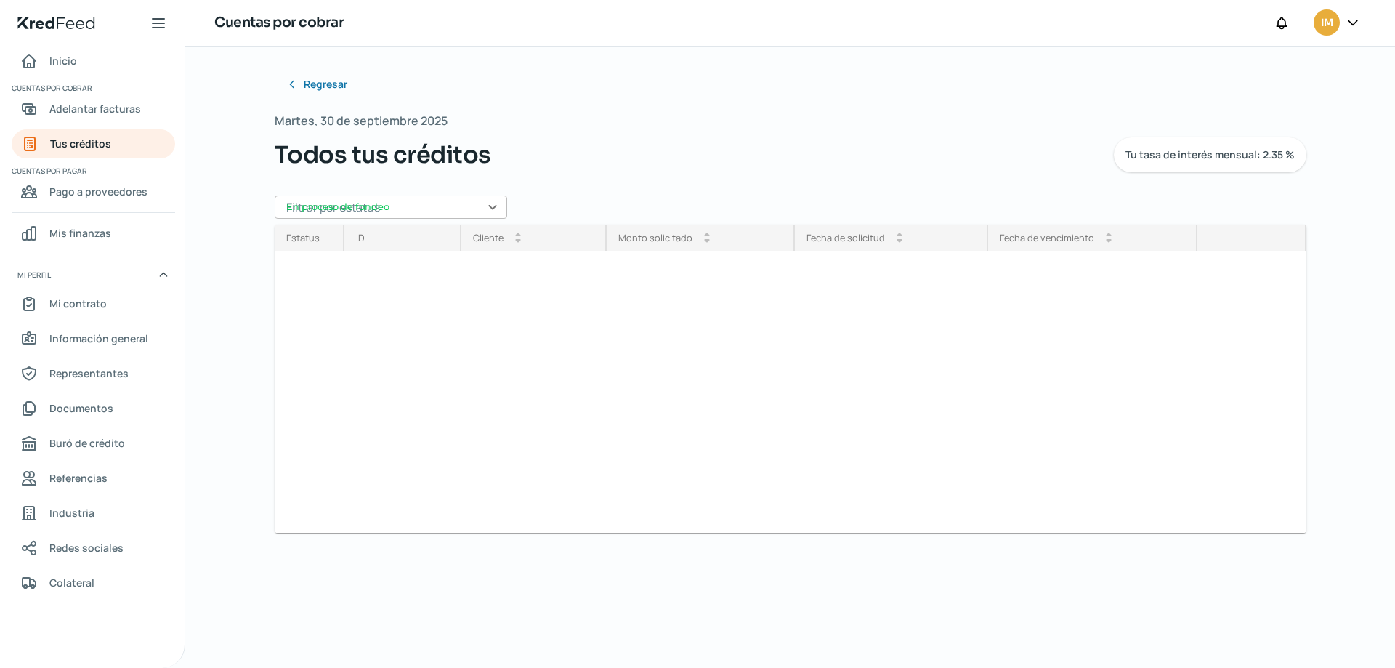
type input "En proceso de fondeo"
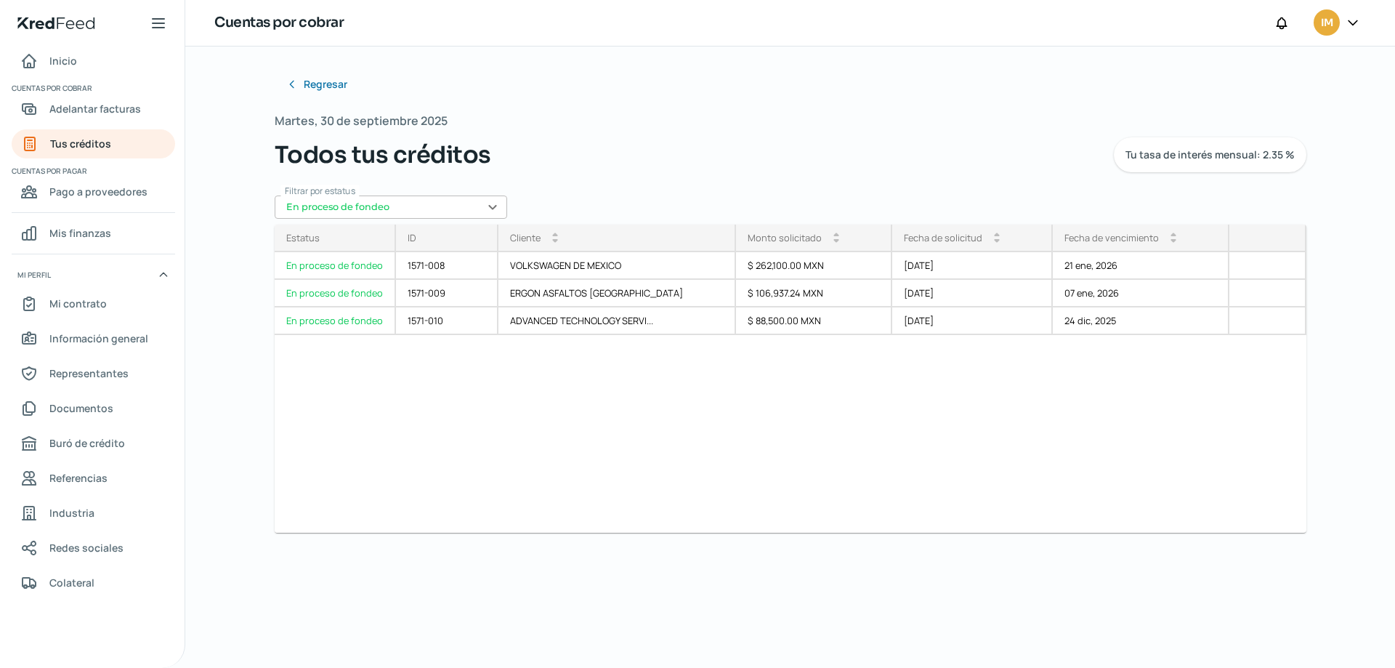
click at [495, 206] on input "En proceso de fondeo" at bounding box center [391, 206] width 233 height 23
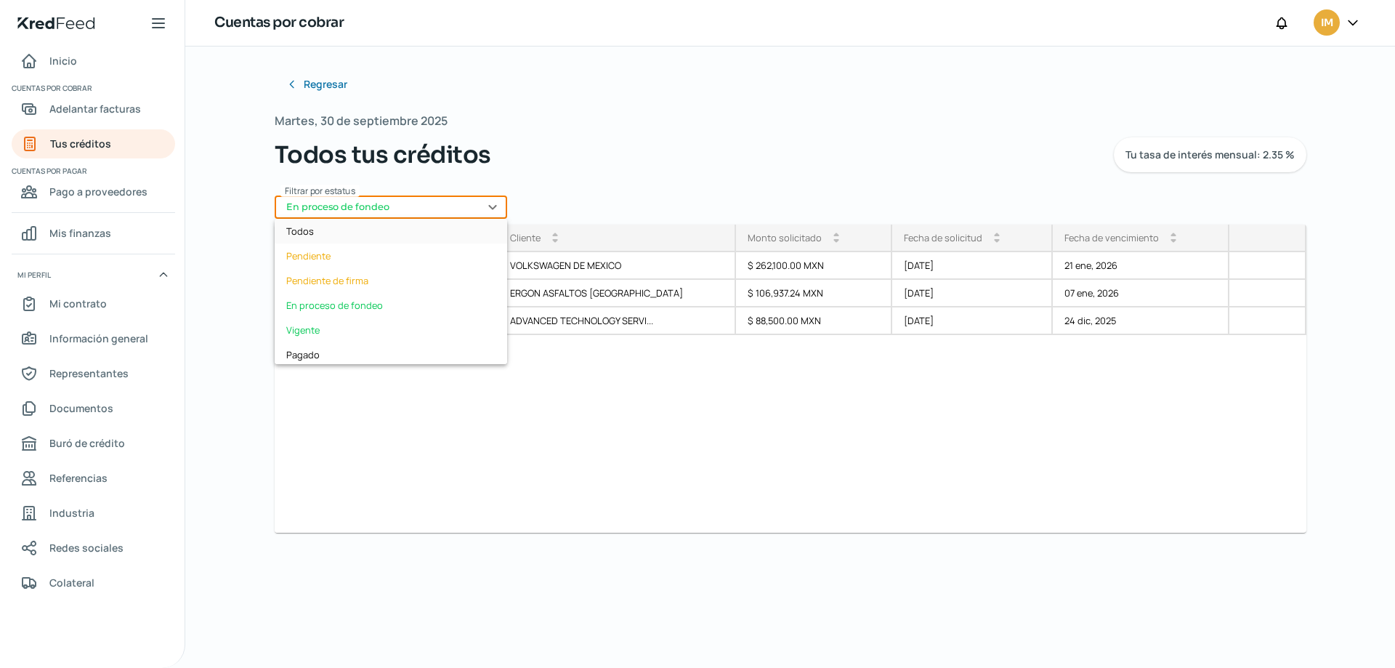
click at [328, 236] on div "Todos" at bounding box center [391, 231] width 233 height 25
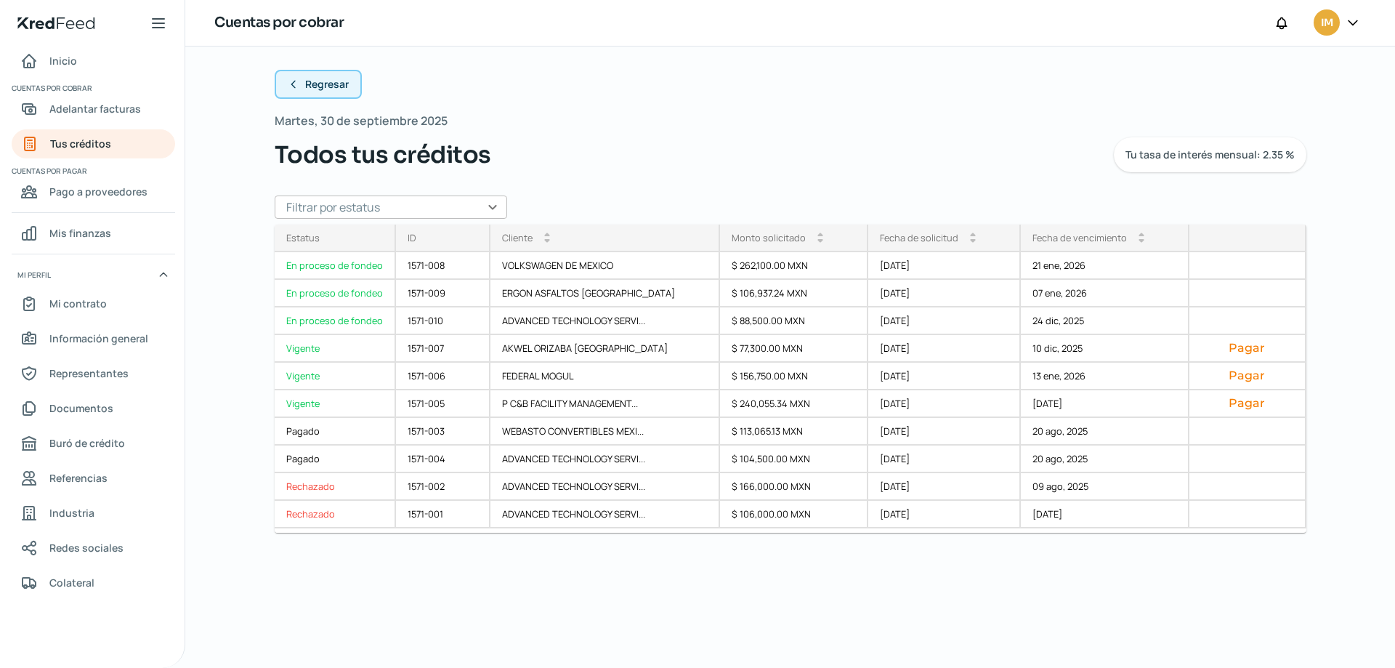
click at [322, 86] on span "Regresar" at bounding box center [327, 84] width 44 height 10
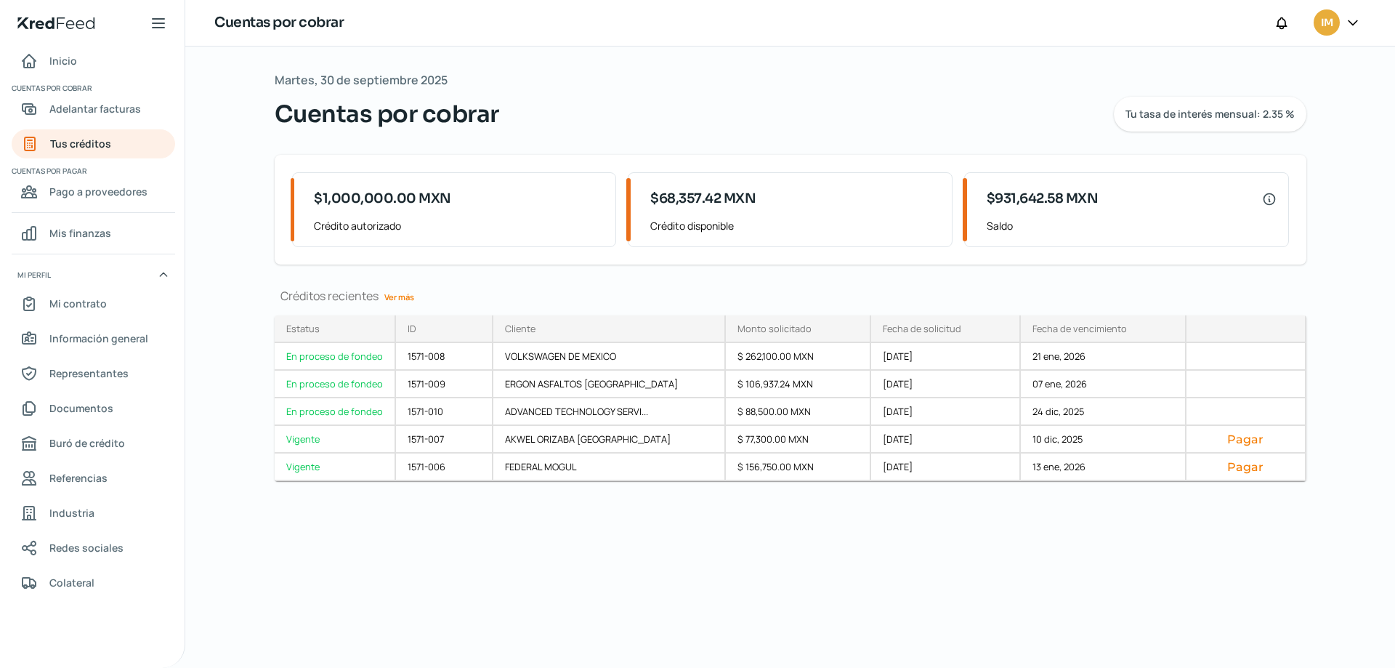
click at [406, 299] on link "Ver más" at bounding box center [399, 297] width 41 height 23
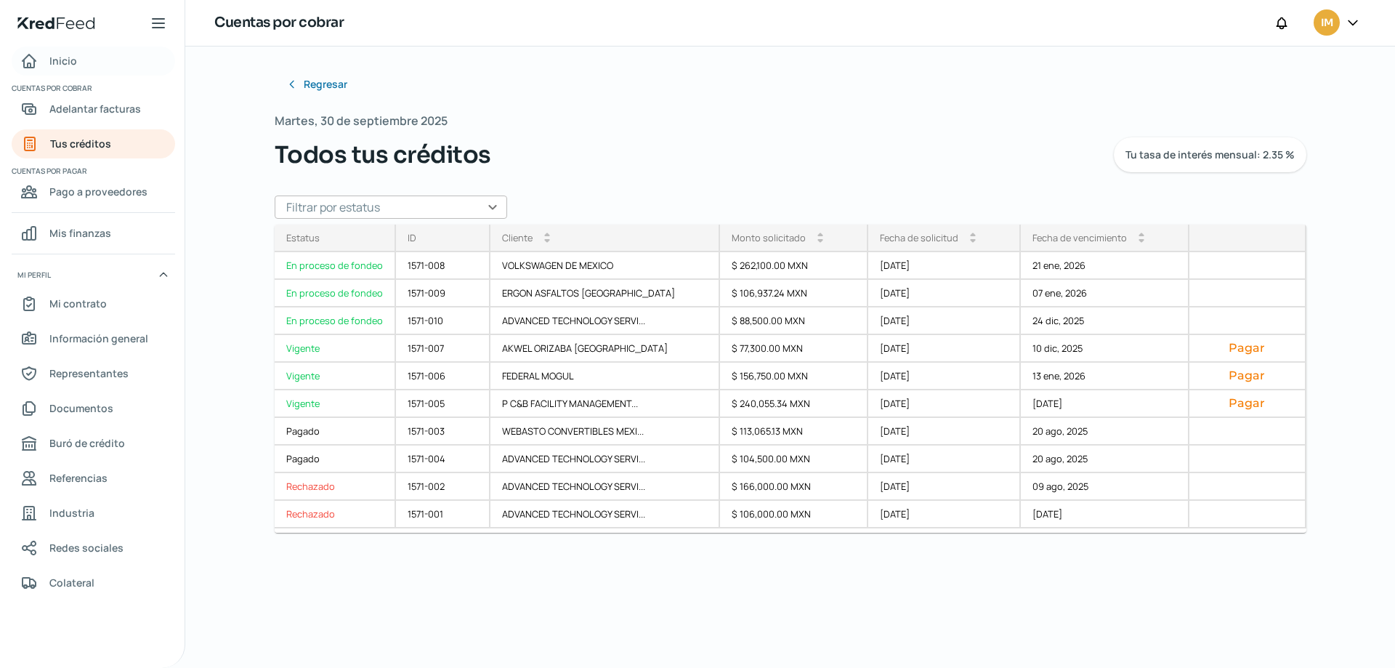
click at [45, 57] on div "Inicio" at bounding box center [48, 60] width 57 height 17
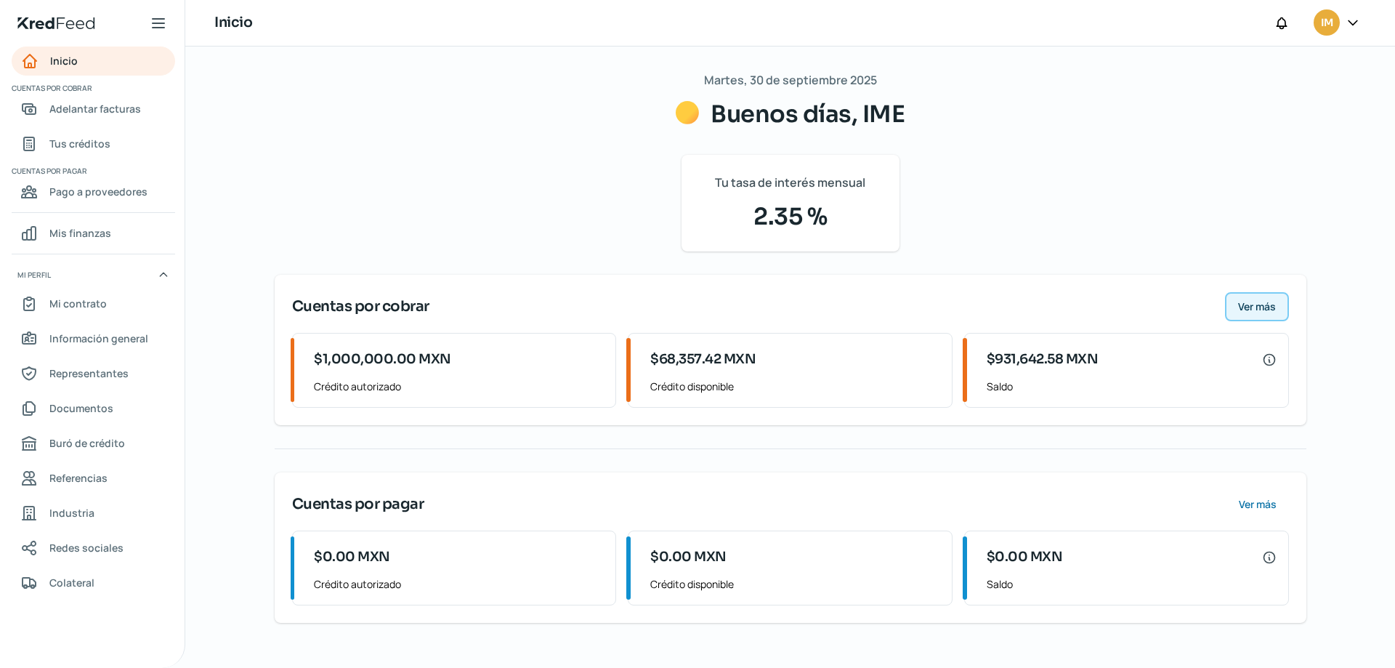
click at [1270, 310] on span "Ver más" at bounding box center [1257, 307] width 38 height 10
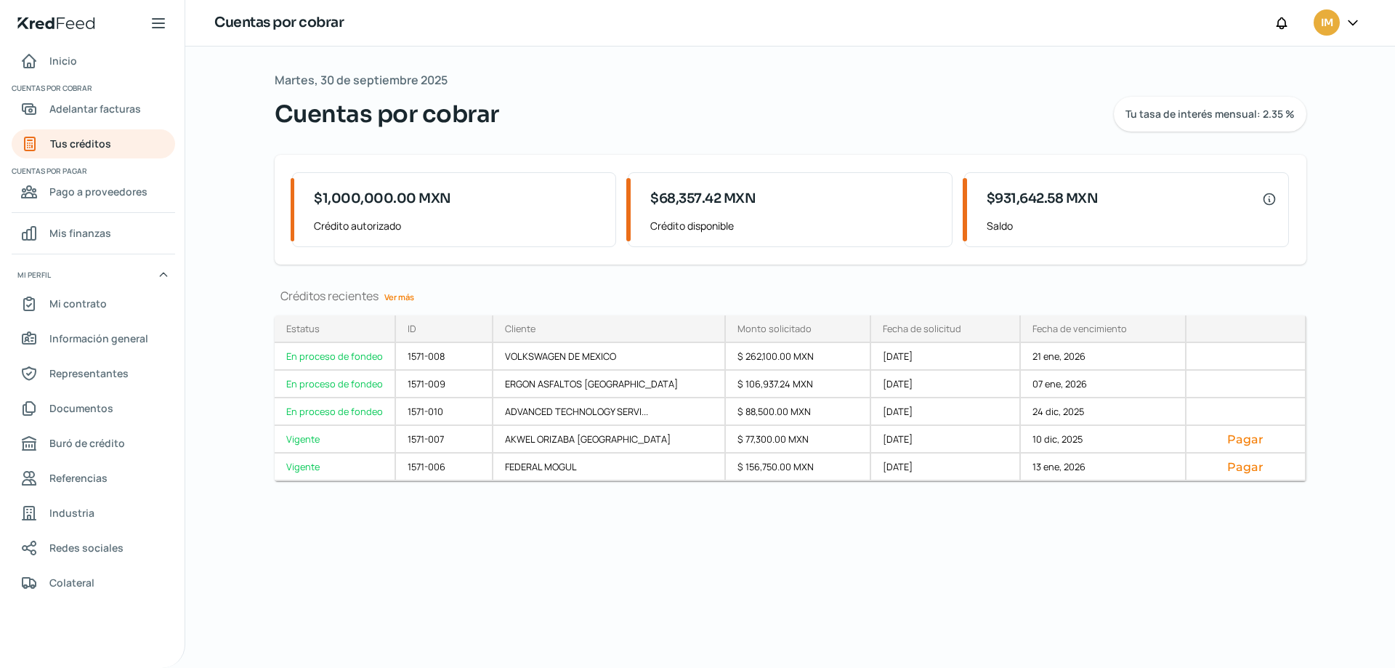
click at [400, 296] on link "Ver más" at bounding box center [399, 297] width 41 height 23
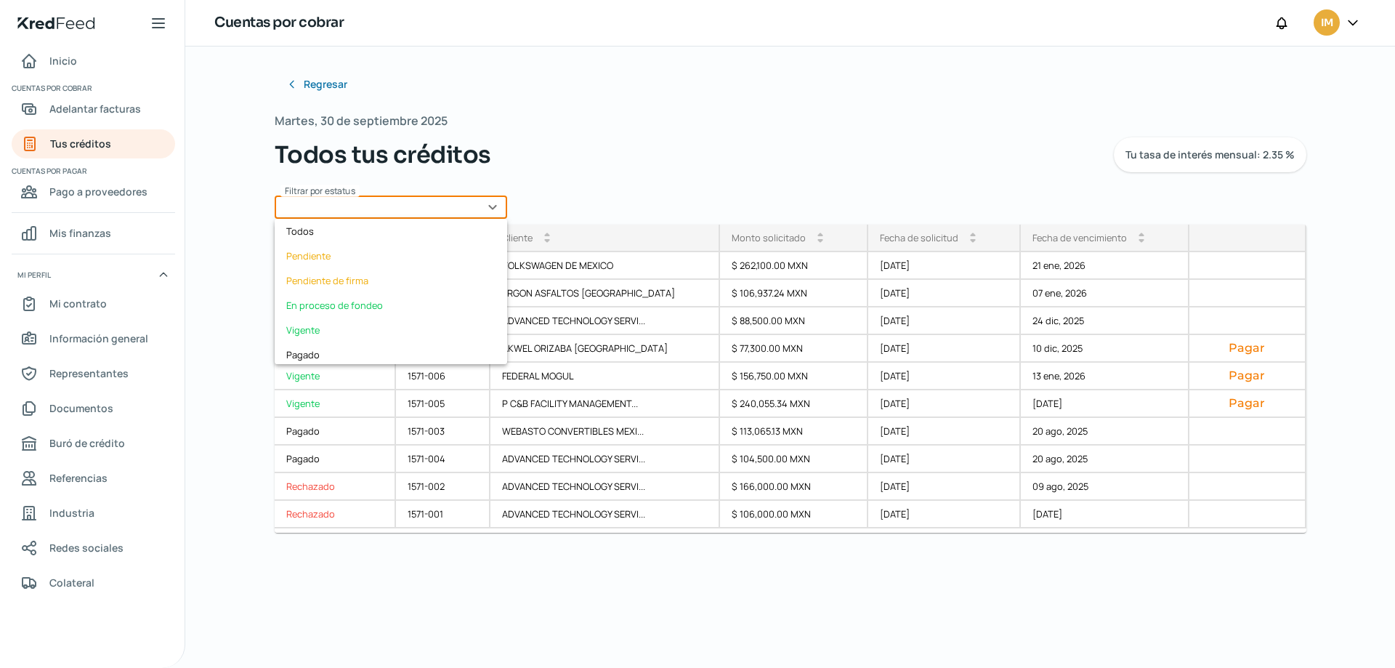
click at [453, 204] on input "text" at bounding box center [391, 206] width 233 height 23
click at [453, 203] on input "text" at bounding box center [391, 206] width 233 height 23
click at [331, 84] on span "Regresar" at bounding box center [327, 84] width 44 height 10
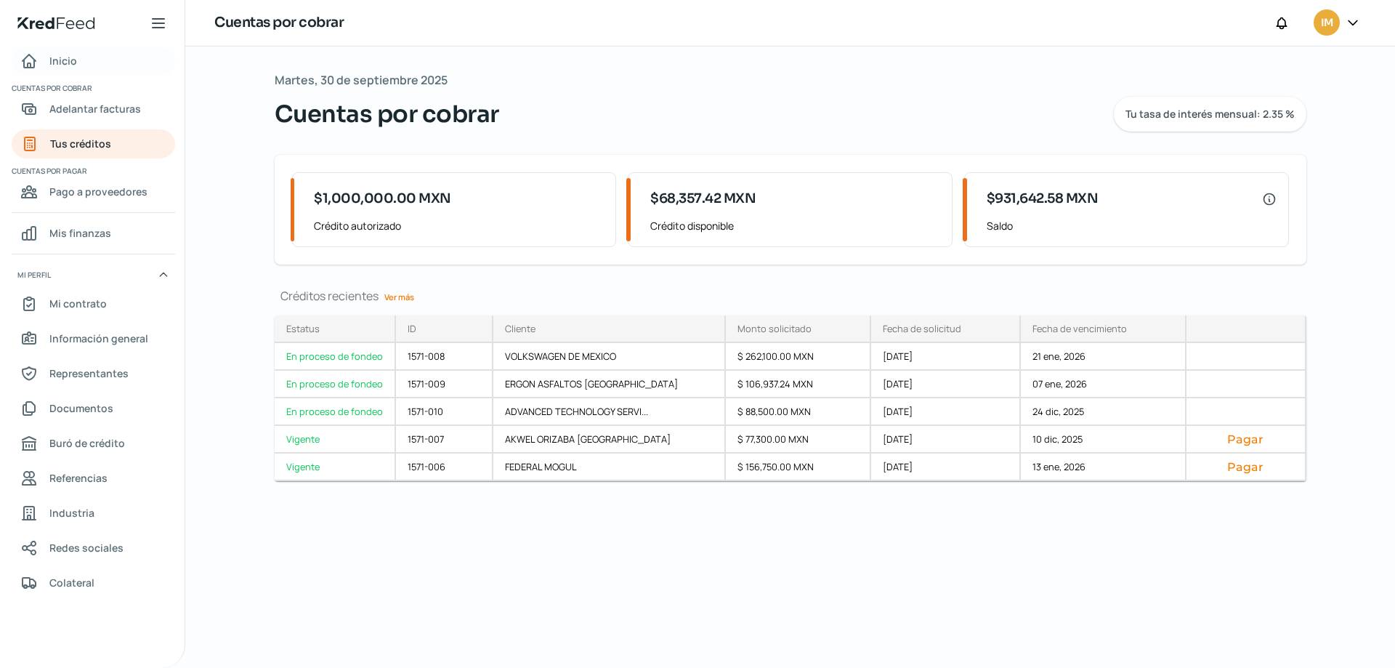
click at [52, 62] on span "Inicio" at bounding box center [63, 61] width 28 height 18
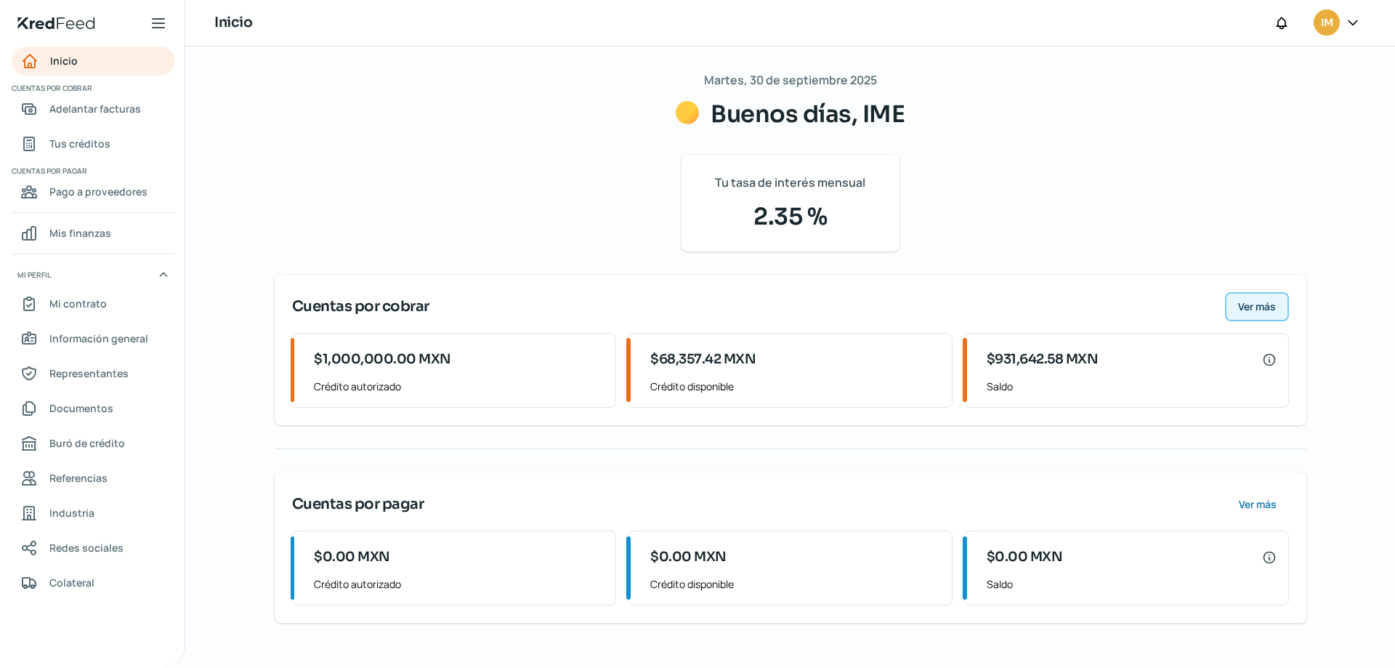
click at [1250, 302] on span "Ver más" at bounding box center [1257, 307] width 38 height 10
click at [1266, 306] on span "Ver más" at bounding box center [1257, 307] width 38 height 10
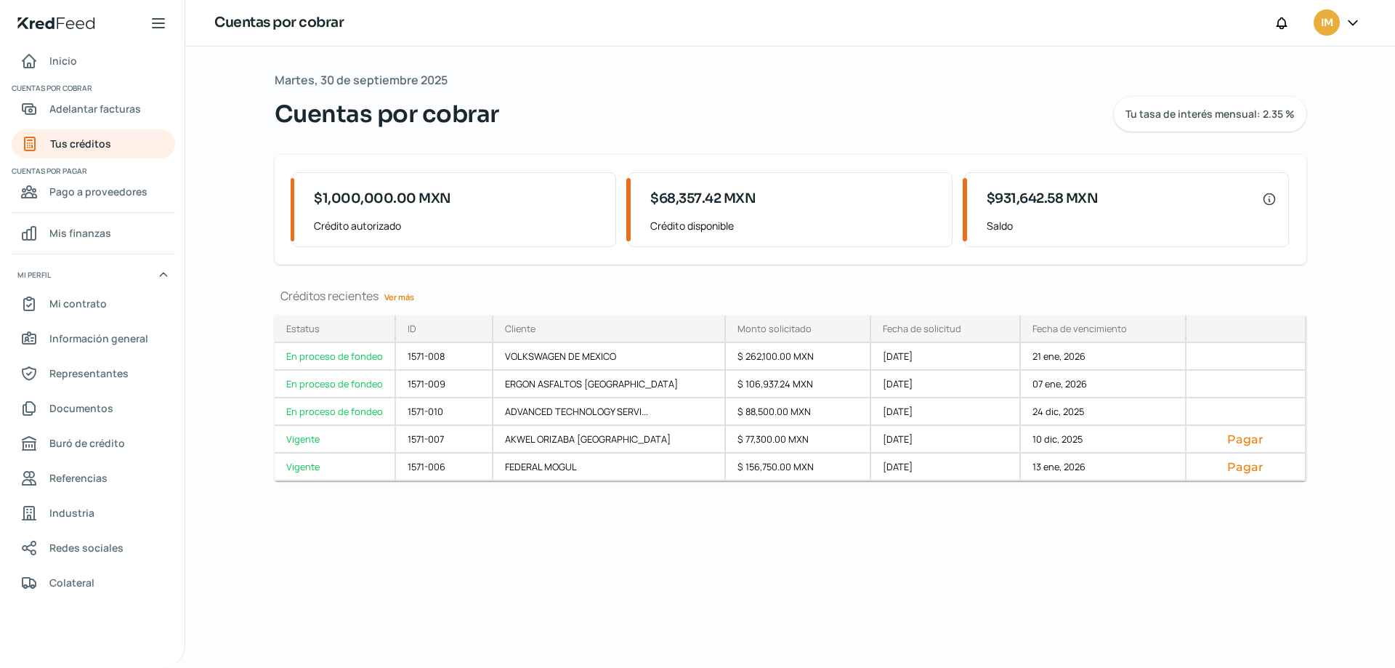
click at [402, 294] on link "Ver más" at bounding box center [399, 297] width 41 height 23
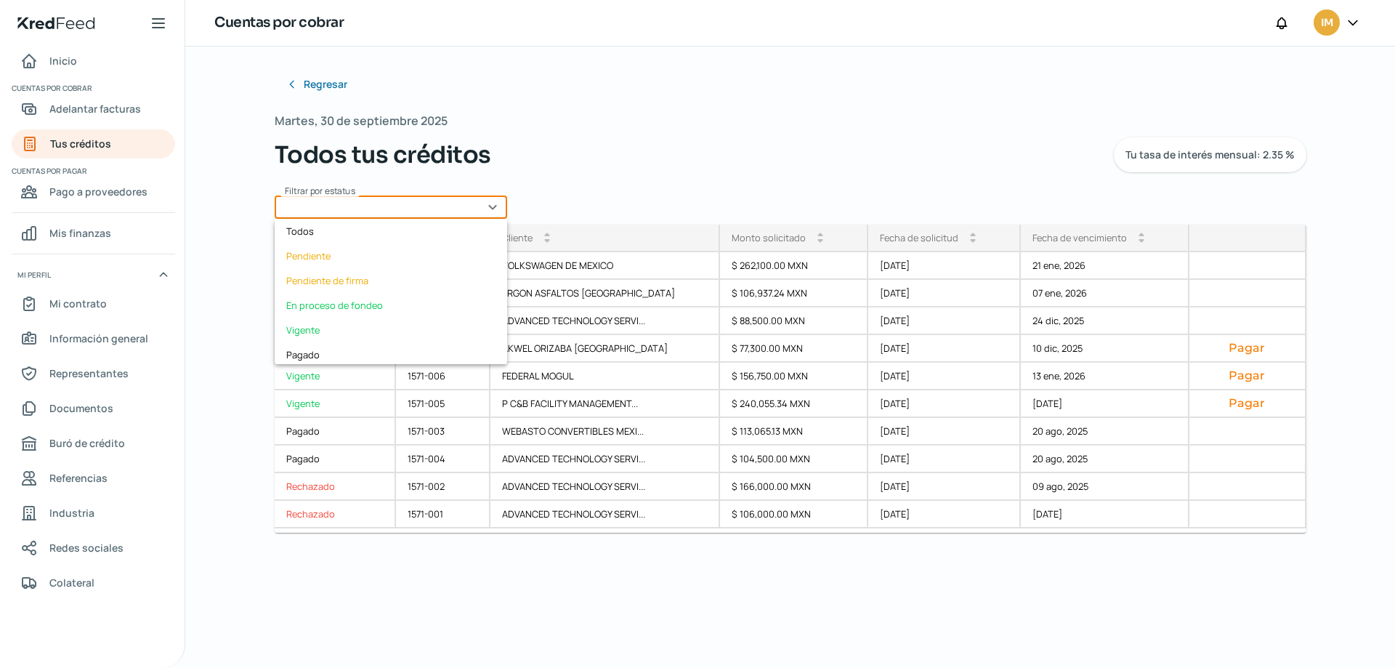
click at [437, 210] on input "text" at bounding box center [391, 206] width 233 height 23
click at [344, 303] on div "En proceso de fondeo" at bounding box center [391, 305] width 233 height 25
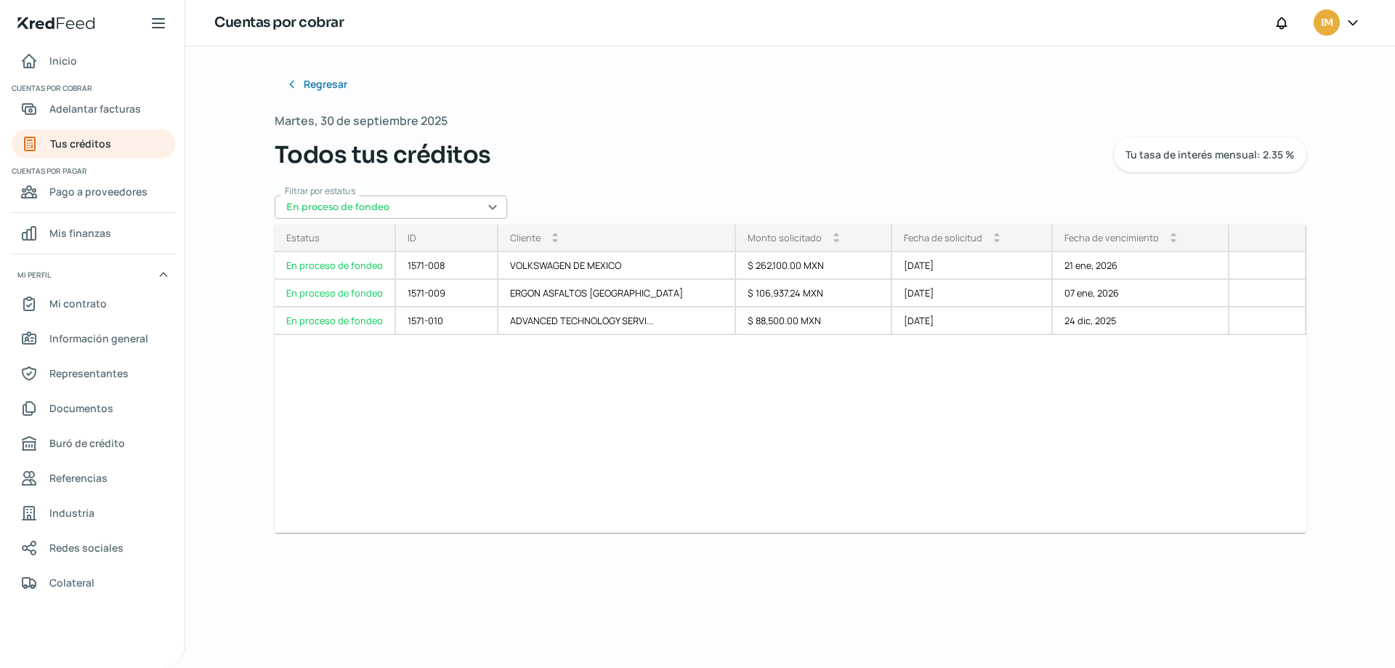
click at [488, 209] on input "En proceso de fondeo" at bounding box center [391, 206] width 233 height 23
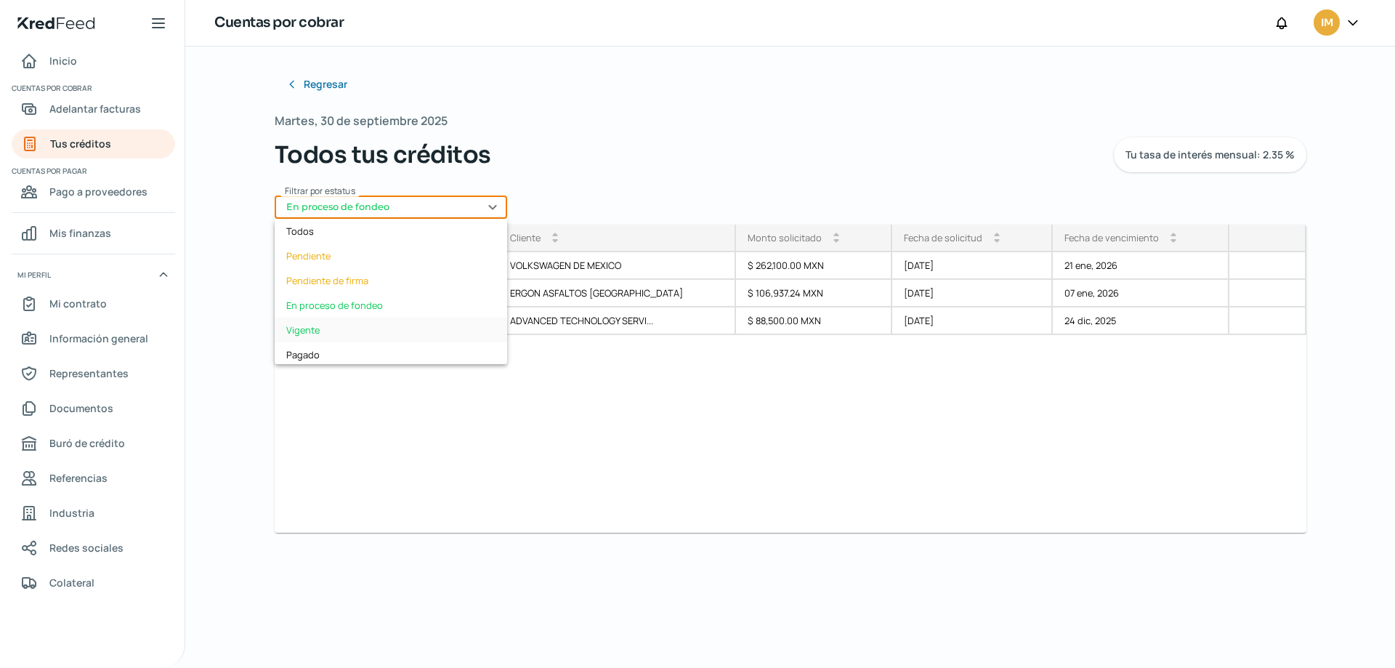
click at [334, 326] on div "Vigente" at bounding box center [391, 330] width 233 height 25
type input "Vigente"
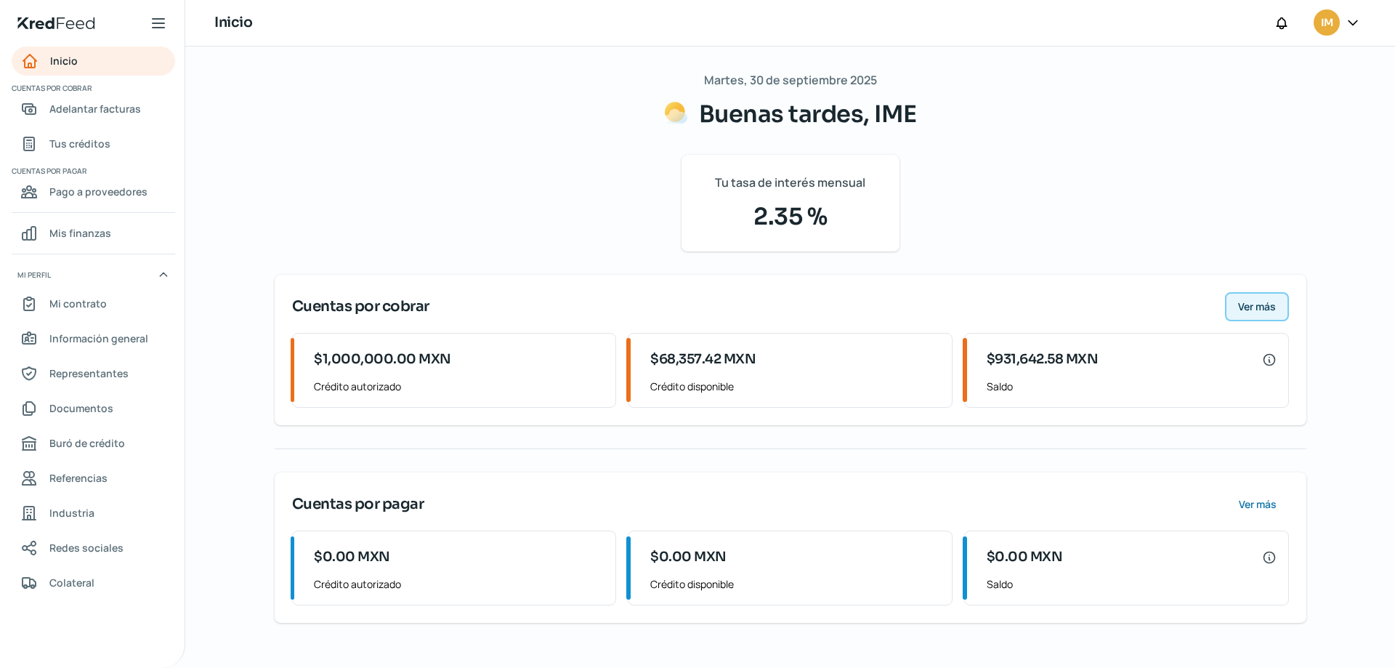
click at [1259, 309] on span "Ver más" at bounding box center [1257, 307] width 38 height 10
